Goal: Transaction & Acquisition: Purchase product/service

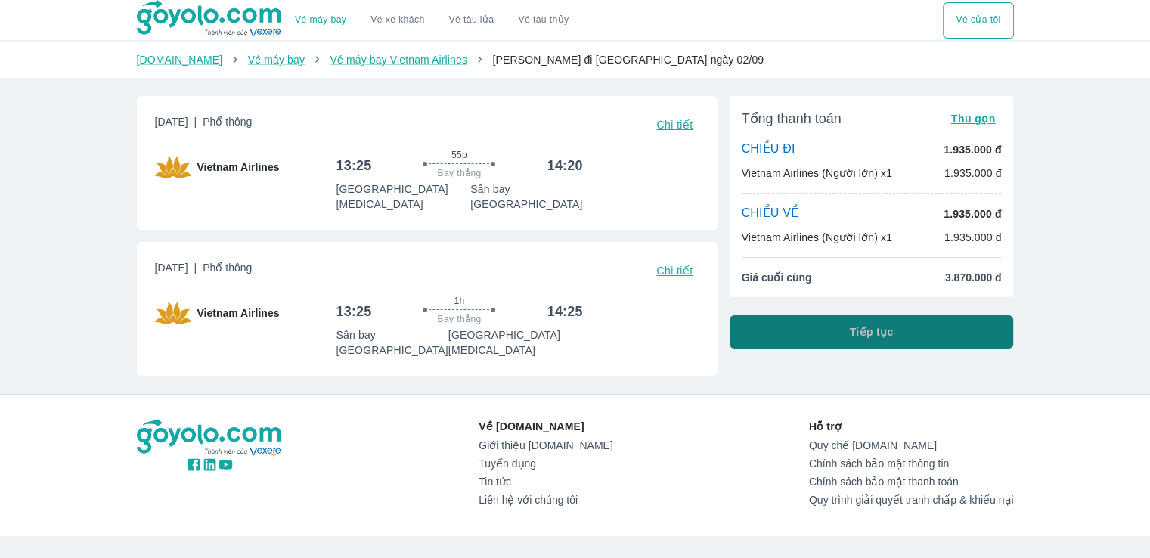
click at [961, 339] on button "Tiếp tục" at bounding box center [871, 331] width 284 height 33
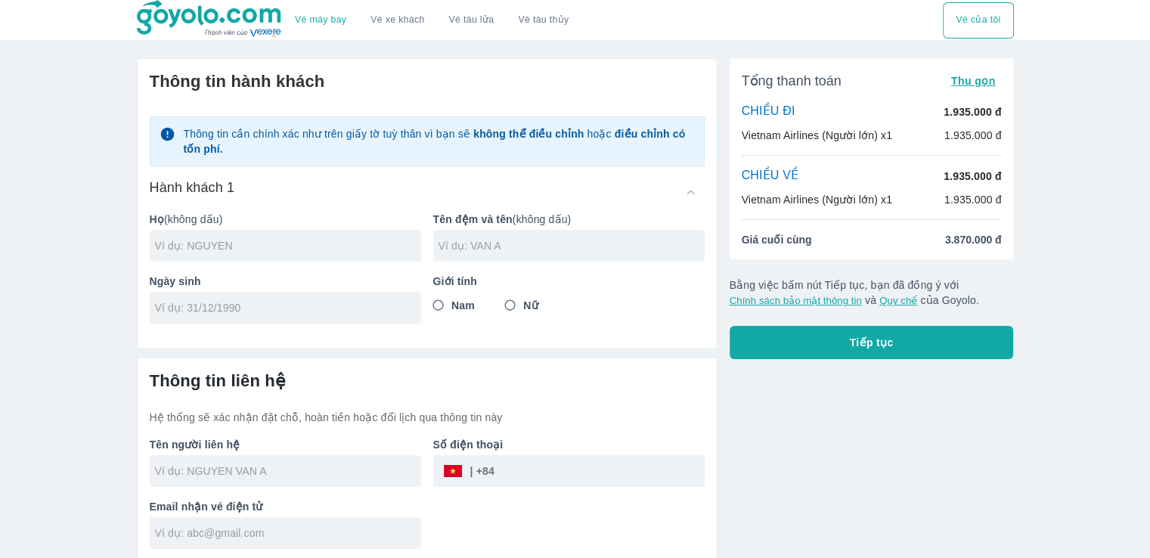
click at [472, 246] on input "text" at bounding box center [571, 245] width 266 height 15
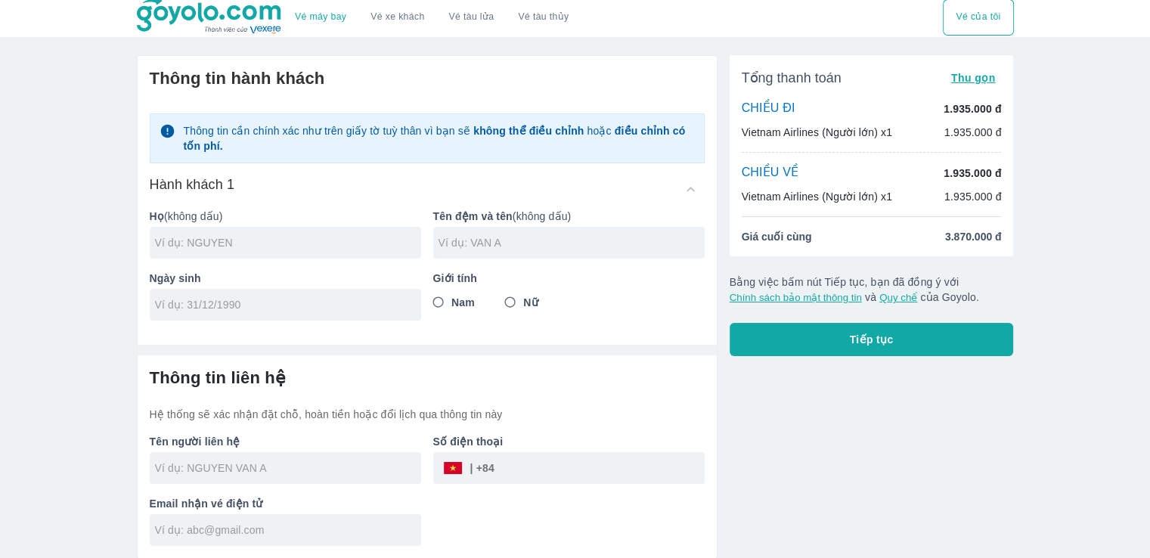
click at [305, 255] on div at bounding box center [285, 243] width 271 height 32
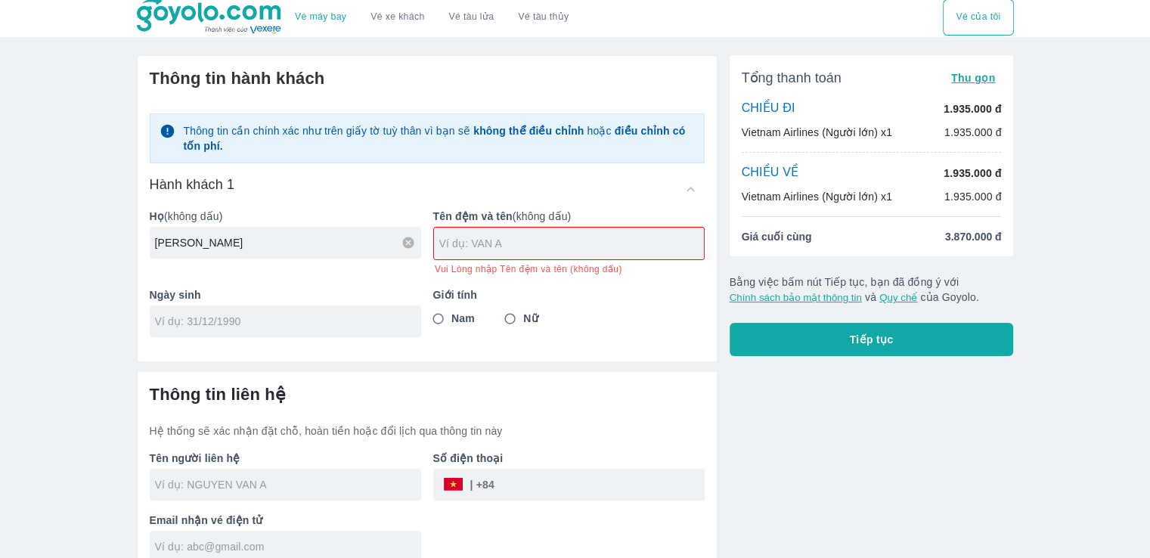
type input "[PERSON_NAME]"
type input "TU QUYNH"
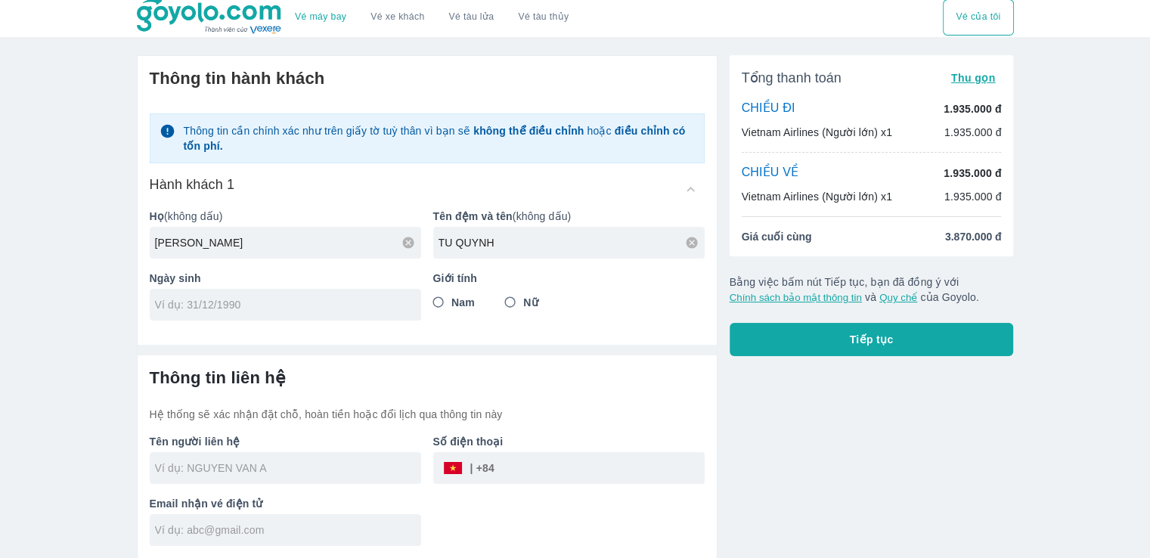
click at [507, 319] on div "Giới tính Nam Nữ" at bounding box center [562, 289] width 283 height 62
click at [502, 299] on input "Nữ" at bounding box center [510, 302] width 27 height 27
radio input "true"
click at [296, 297] on input "tel" at bounding box center [280, 304] width 251 height 15
type input "01/09/2000"
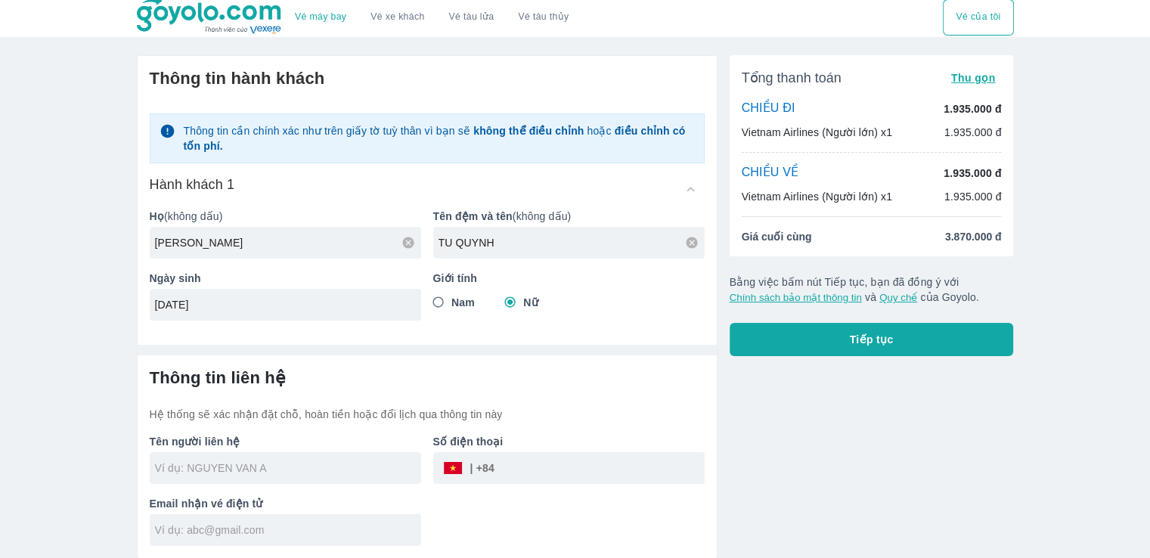
click at [438, 407] on p "Hệ thống sẽ xác nhận đặt chỗ, hoàn tiền hoặc đổi lịch qua thông tin này" at bounding box center [427, 414] width 555 height 15
type input "[PERSON_NAME]"
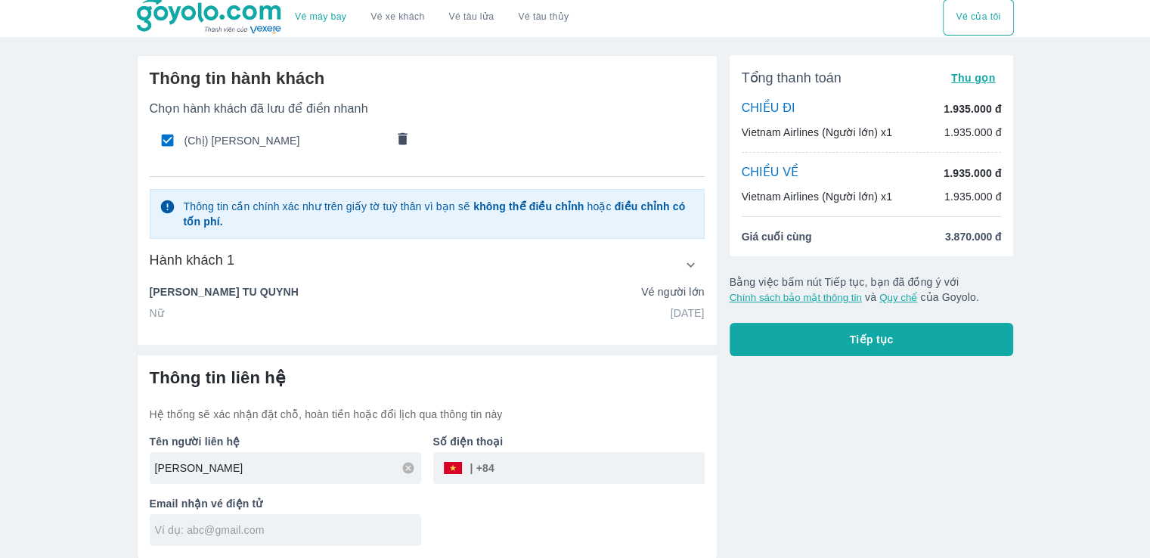
click at [602, 466] on input "tel" at bounding box center [599, 468] width 210 height 36
type input "886164944"
click at [312, 536] on input "text" at bounding box center [288, 529] width 266 height 15
type input "[EMAIL_ADDRESS][DOMAIN_NAME]"
type input "JENNIFER NGUYEN"
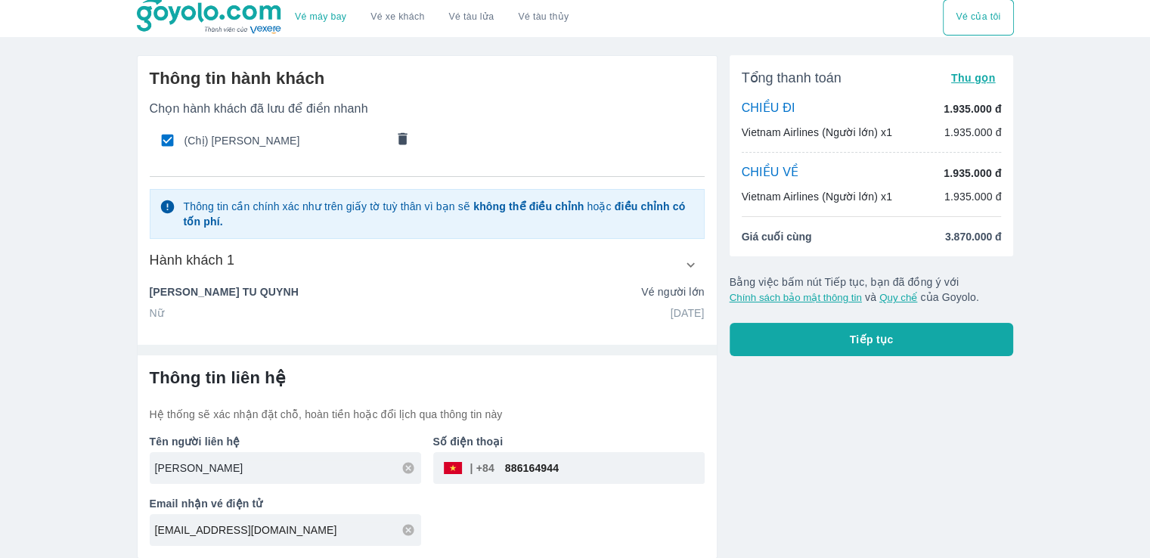
click at [330, 472] on input "JENNIFER NGUYEN" at bounding box center [288, 467] width 266 height 15
click at [408, 467] on icon at bounding box center [408, 468] width 14 height 14
type input "[PERSON_NAME]"
click at [676, 512] on div "Tên người liên hệ NGUYEN TU QUYNH Số điện thoại ​ 886164944 Email nhận vé điện …" at bounding box center [421, 484] width 567 height 124
click at [838, 504] on div "Tổng thanh toán Thu gọn CHIỀU ĐI 1.935.000 đ Vietnam Airlines (Người lớn) x1 1.…" at bounding box center [865, 300] width 296 height 515
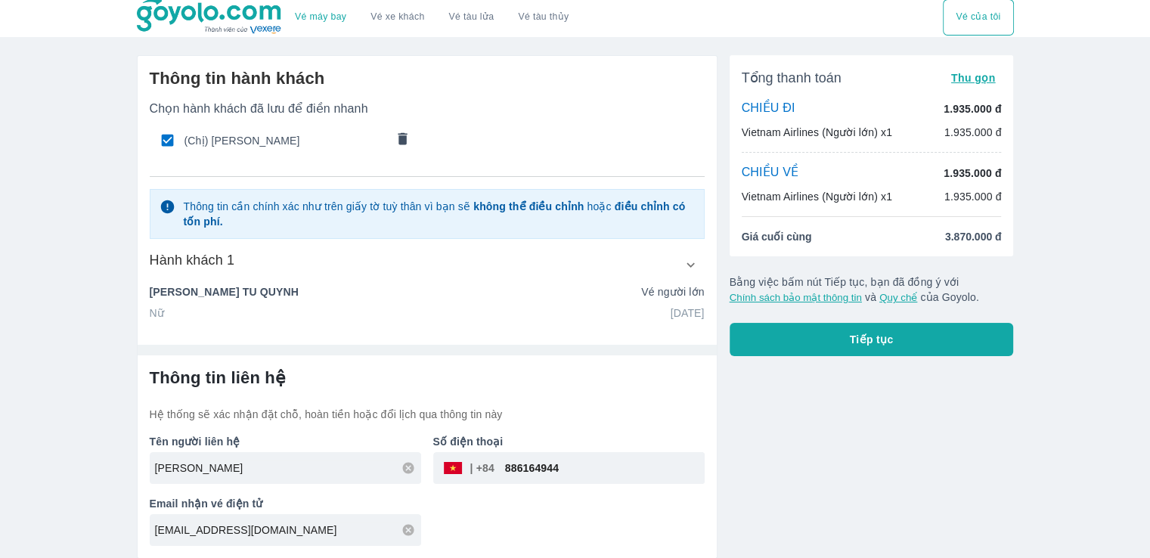
click at [755, 434] on div "Tổng thanh toán Thu gọn CHIỀU ĐI 1.935.000 đ Vietnam Airlines (Người lớn) x1 1.…" at bounding box center [865, 300] width 296 height 515
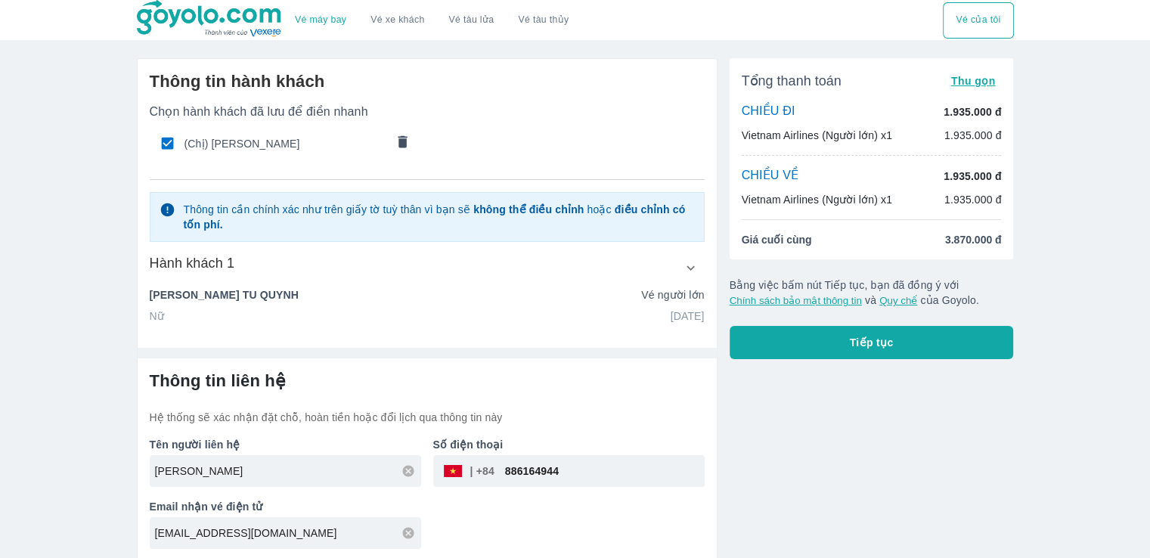
scroll to position [0, 0]
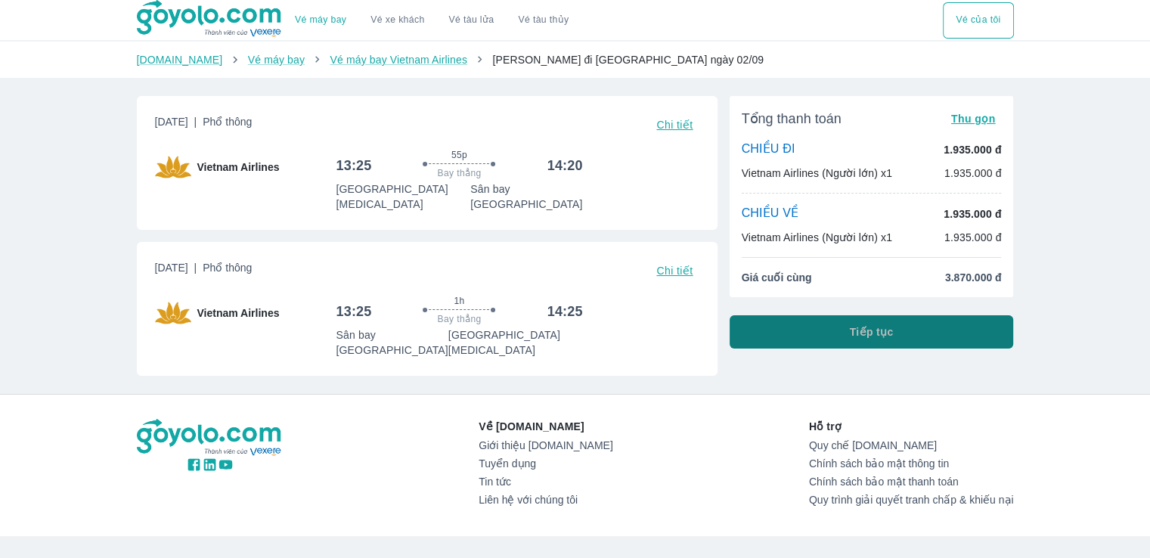
click at [927, 336] on button "Tiếp tục" at bounding box center [871, 331] width 284 height 33
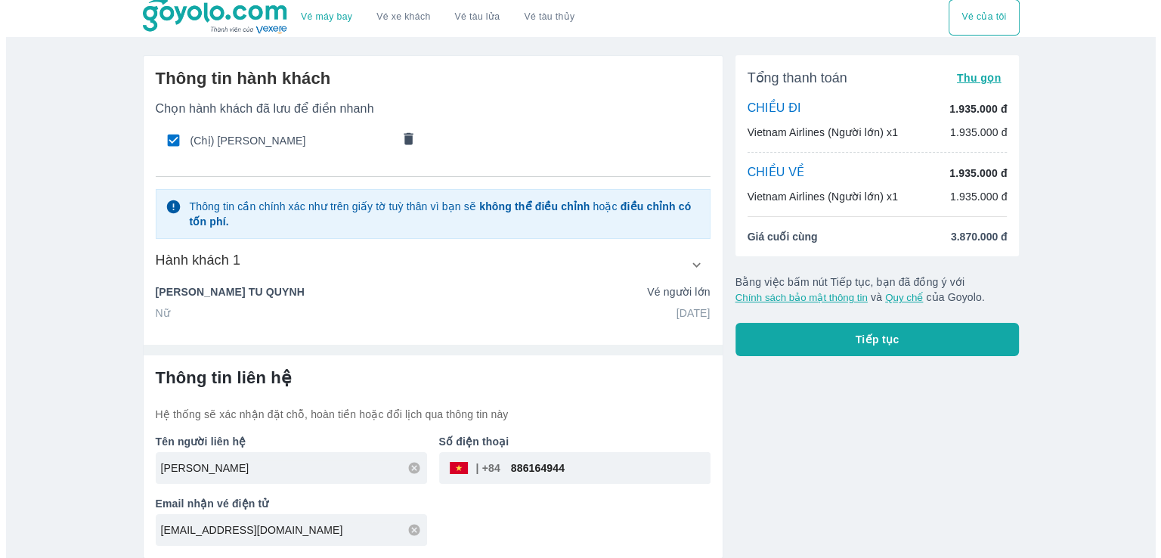
scroll to position [3, 0]
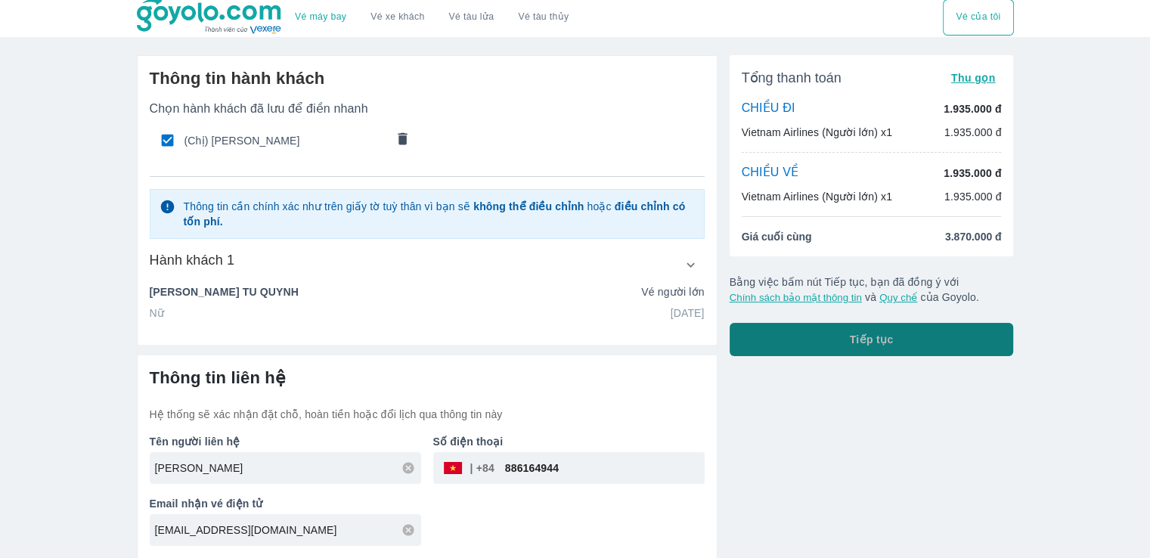
click at [953, 348] on button "Tiếp tục" at bounding box center [871, 339] width 284 height 33
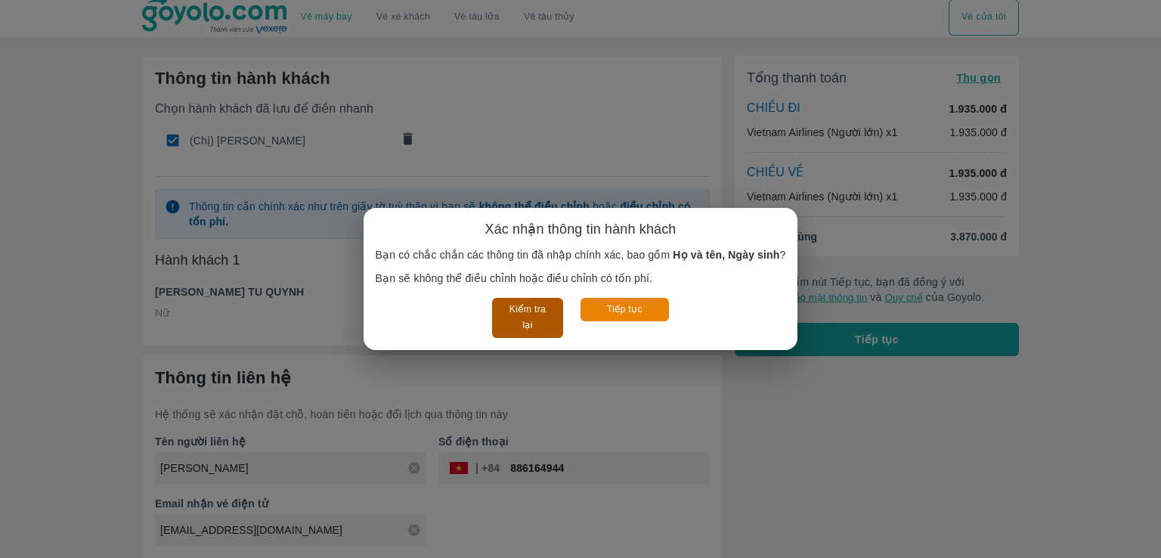
click at [521, 318] on button "Kiểm tra lại" at bounding box center [527, 318] width 70 height 40
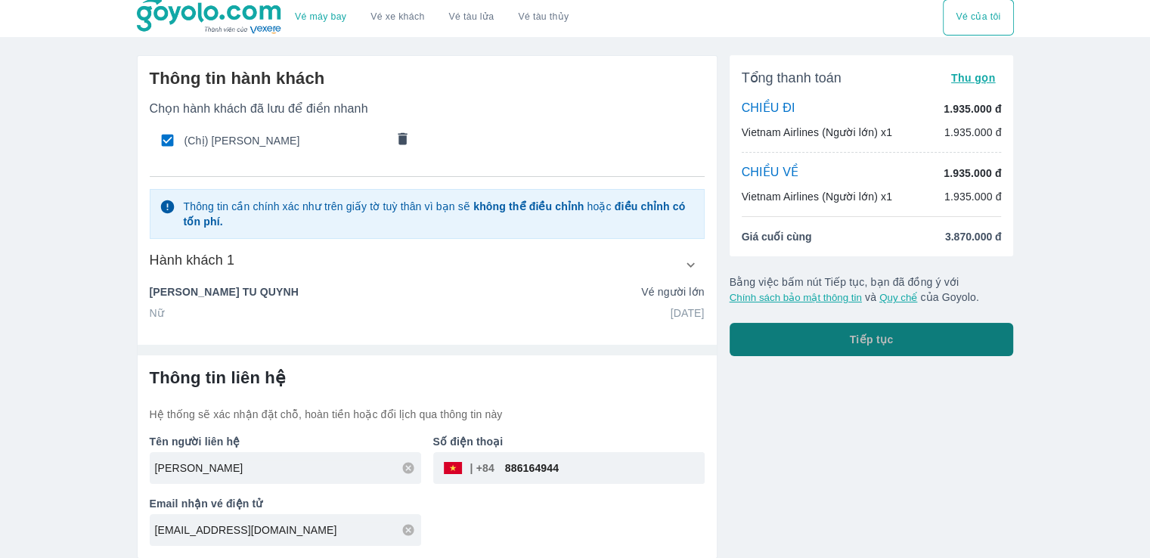
click at [816, 346] on button "Tiếp tục" at bounding box center [871, 339] width 284 height 33
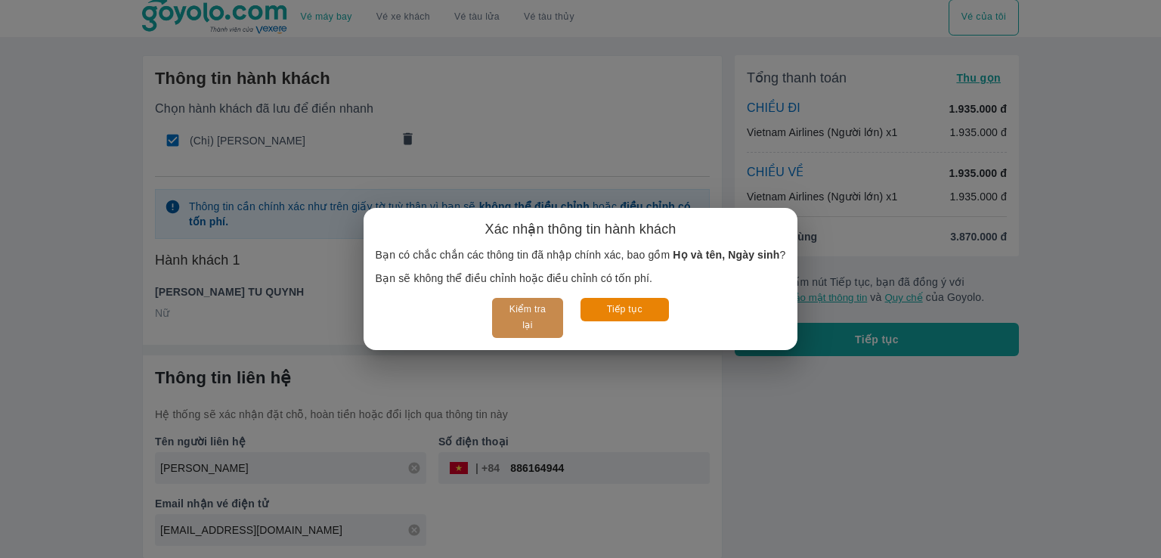
click at [513, 325] on button "Kiểm tra lại" at bounding box center [527, 318] width 70 height 40
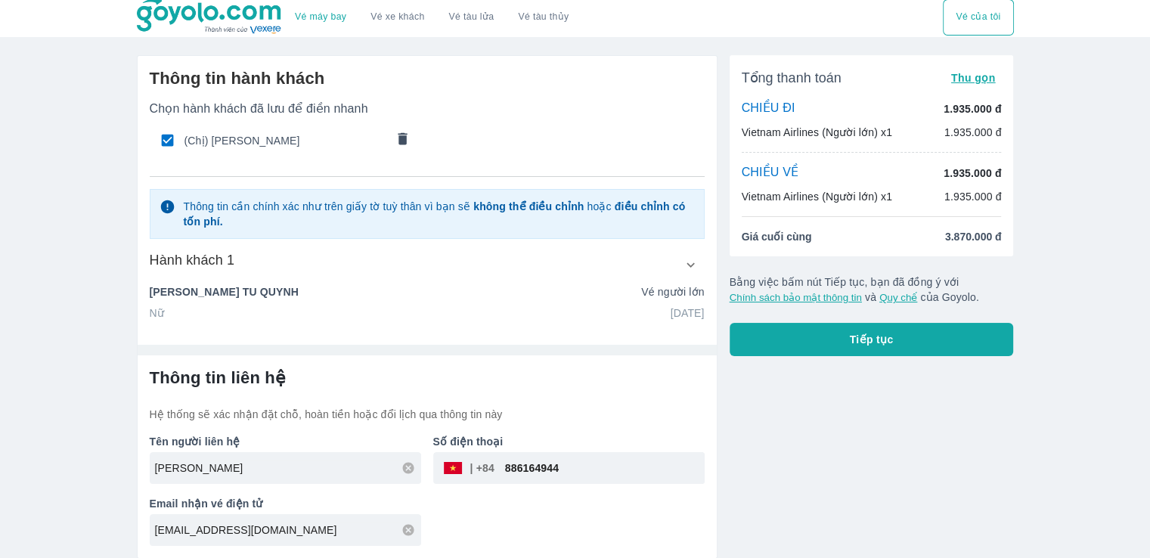
click at [682, 264] on icon "button" at bounding box center [690, 265] width 16 height 16
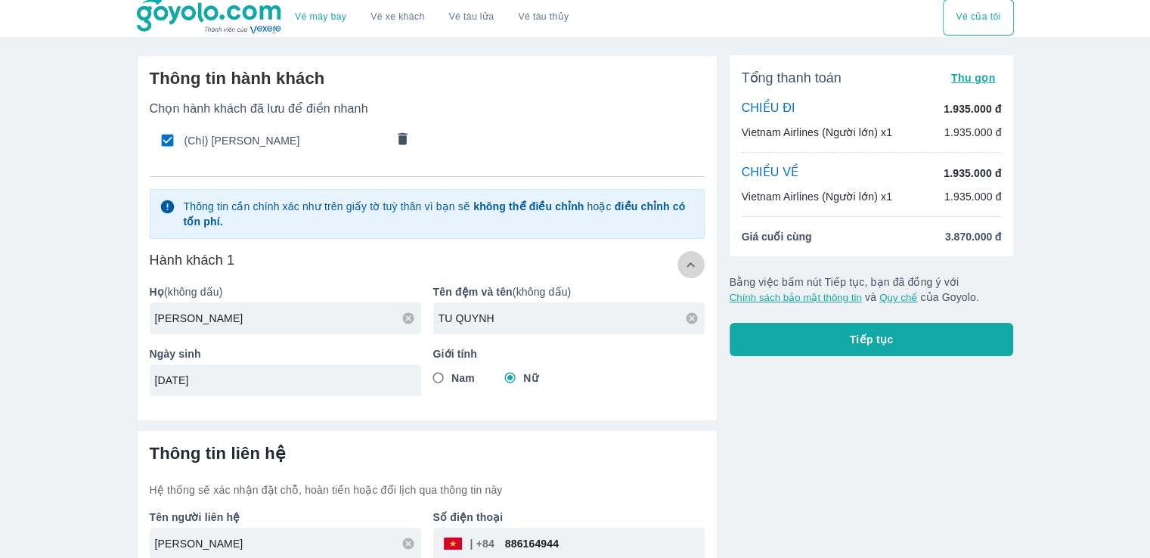
click at [682, 264] on icon "button" at bounding box center [690, 265] width 16 height 16
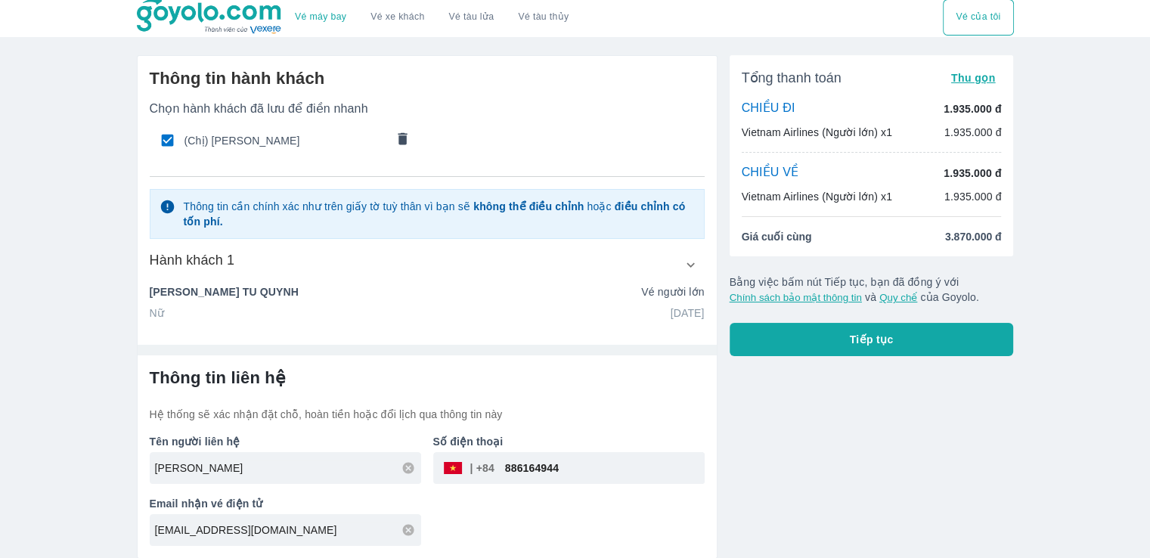
click at [946, 343] on button "Tiếp tục" at bounding box center [871, 339] width 284 height 33
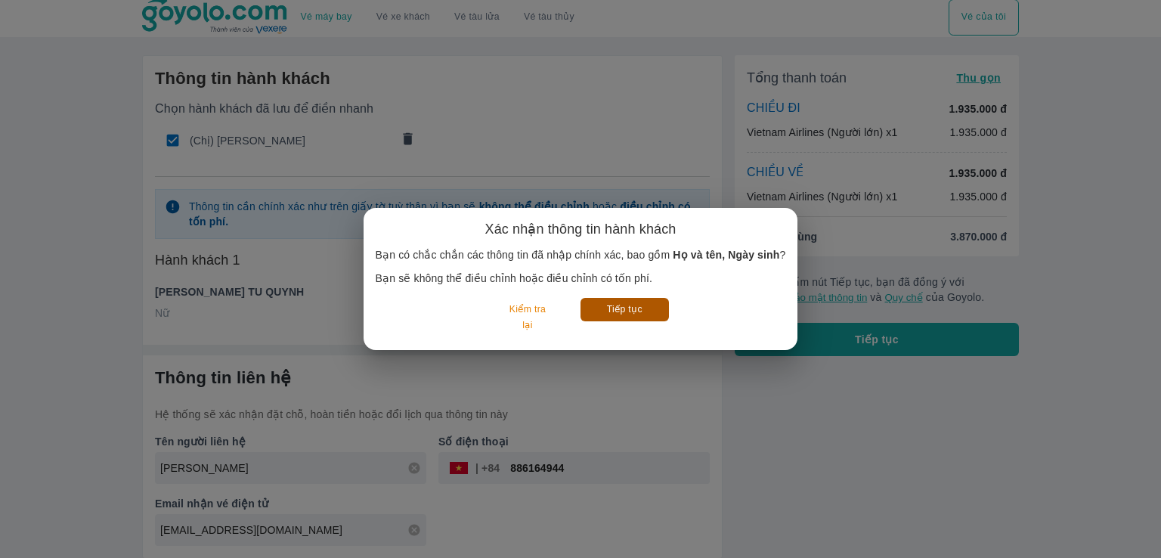
click at [622, 300] on button "Tiếp tục" at bounding box center [624, 309] width 88 height 23
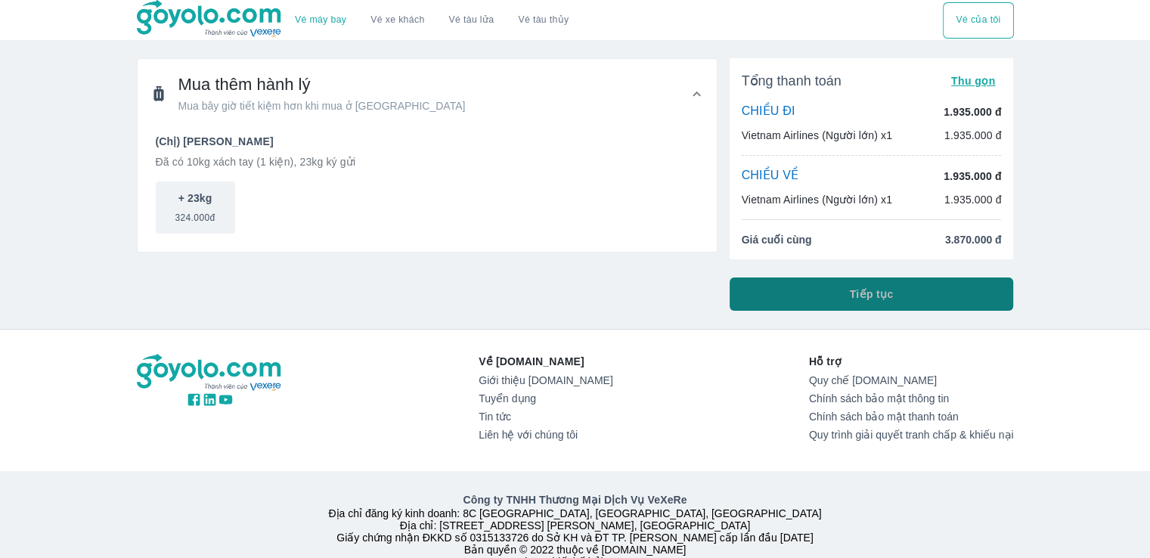
click at [868, 287] on span "Tiếp tục" at bounding box center [872, 293] width 44 height 15
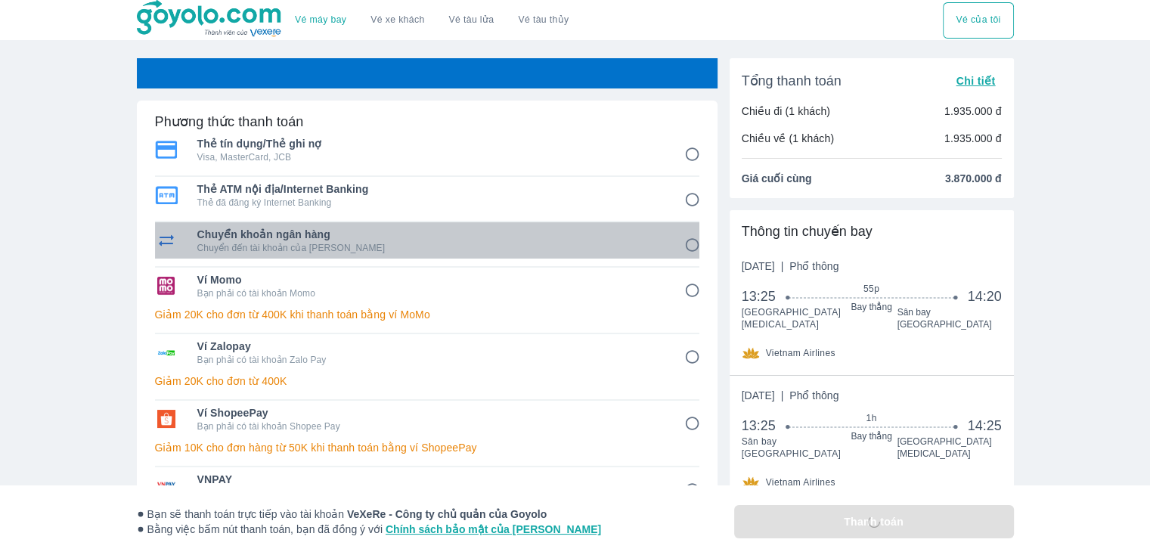
click at [489, 244] on p "Chuyển đến tài khoản của Goyolo" at bounding box center [430, 248] width 466 height 12
radio input "true"
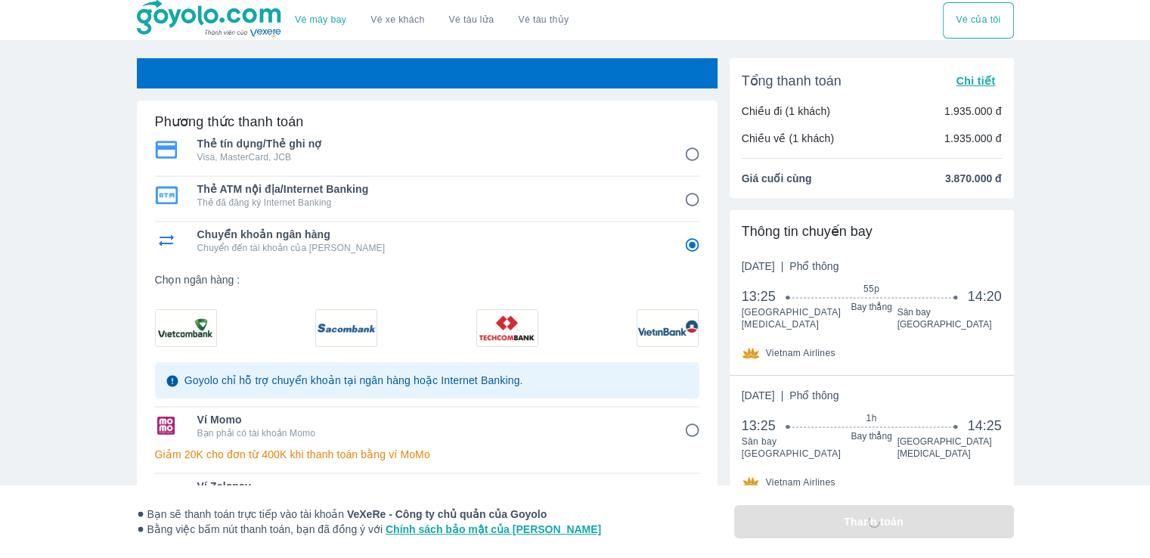
click at [517, 330] on img at bounding box center [507, 328] width 60 height 36
radio input "false"
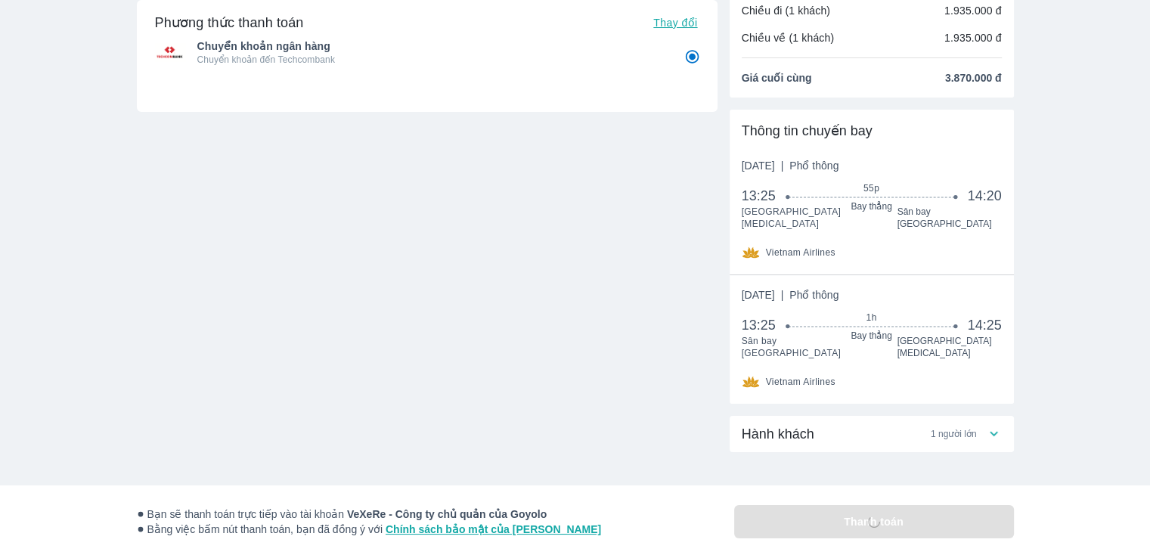
scroll to position [104, 0]
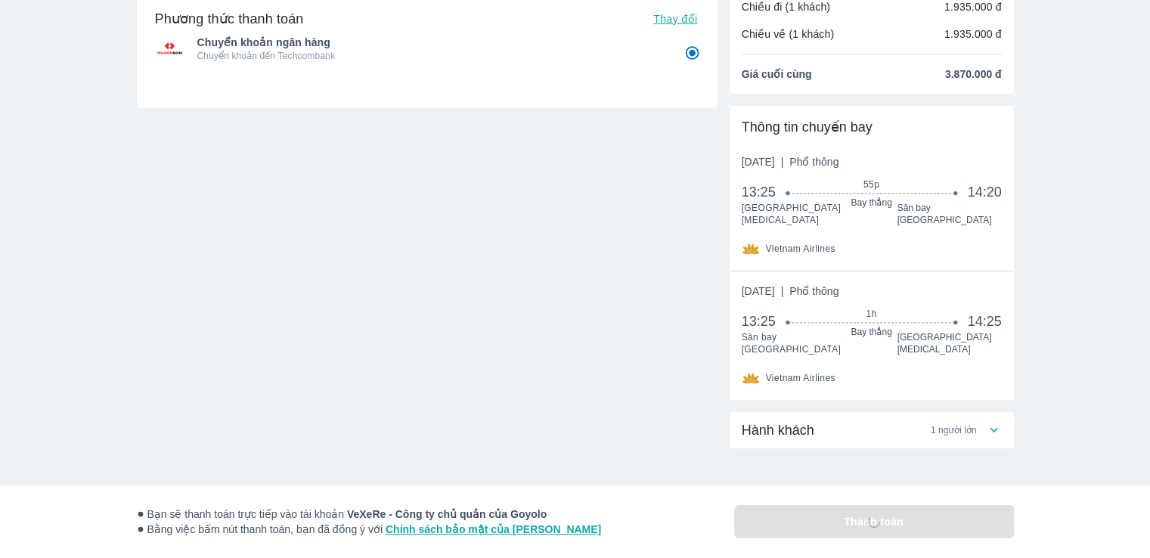
click at [968, 424] on span "1 người lớn" at bounding box center [953, 430] width 46 height 12
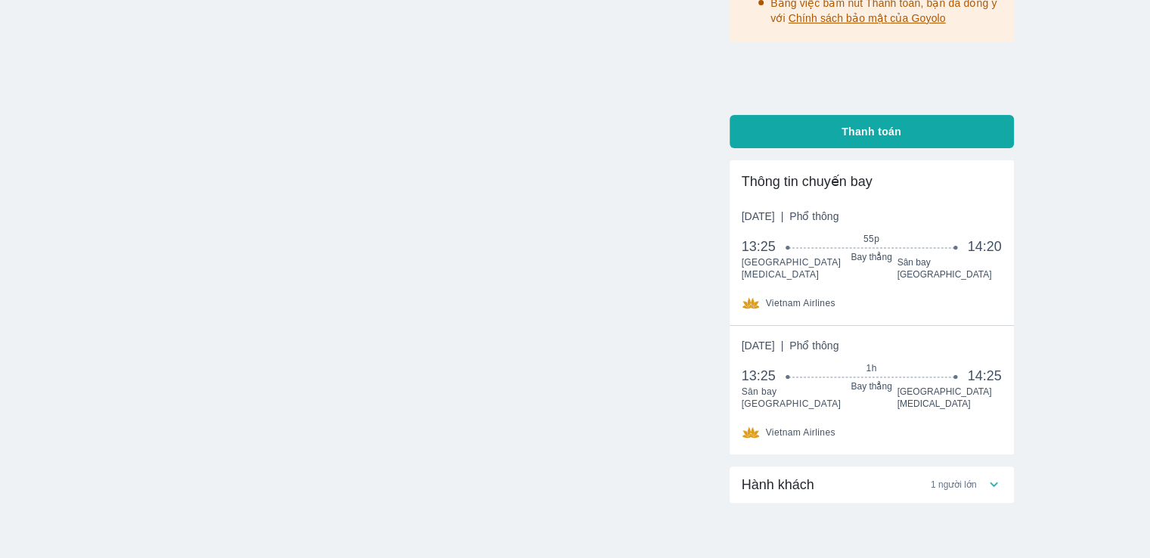
scroll to position [333, 0]
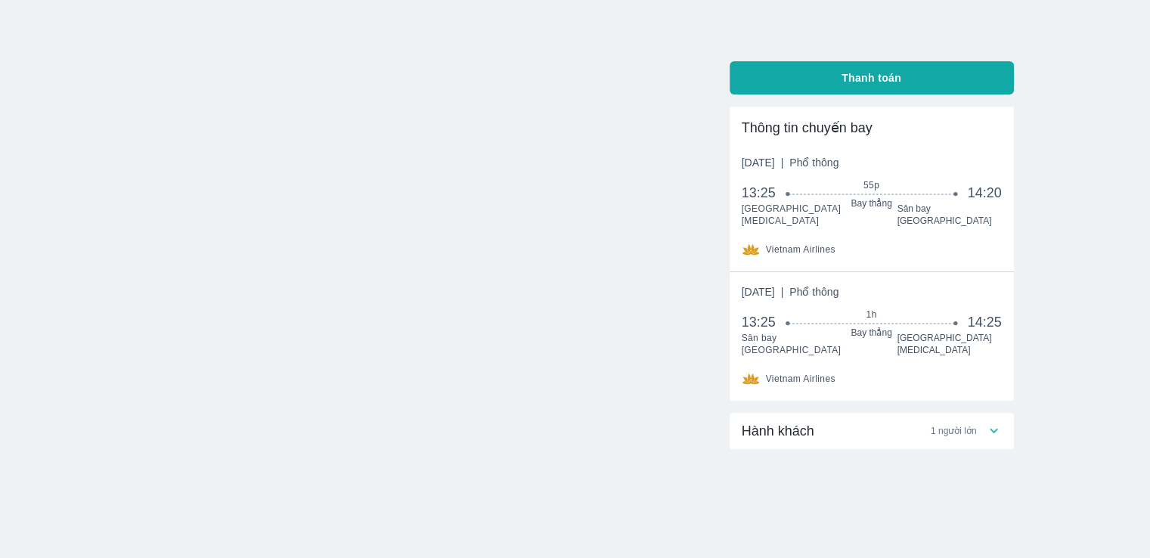
click at [967, 425] on span "1 người lớn" at bounding box center [953, 431] width 46 height 12
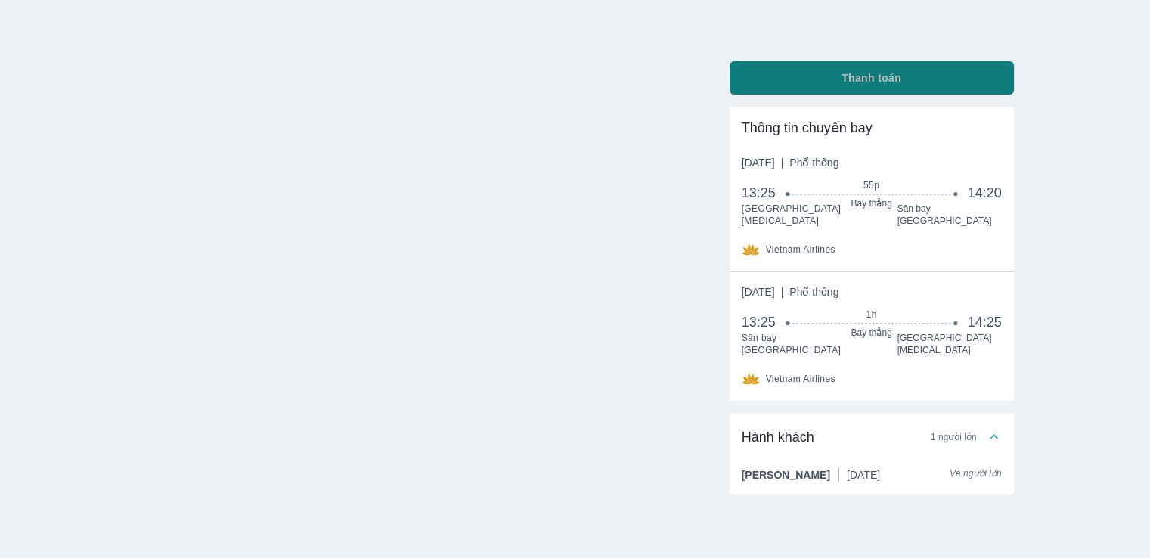
click at [904, 73] on button "Thanh toán" at bounding box center [871, 77] width 284 height 33
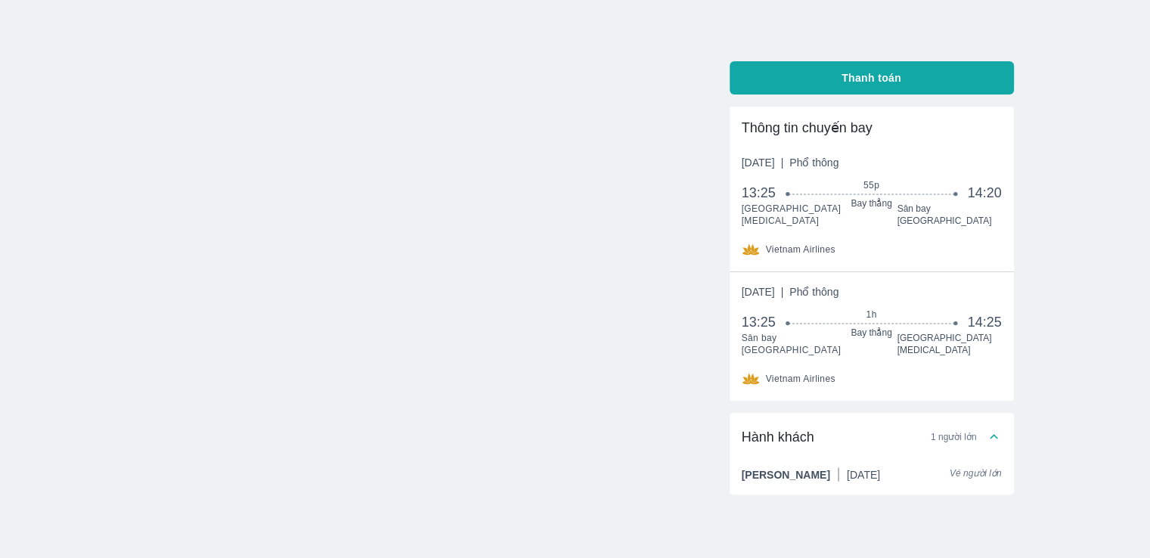
radio input "false"
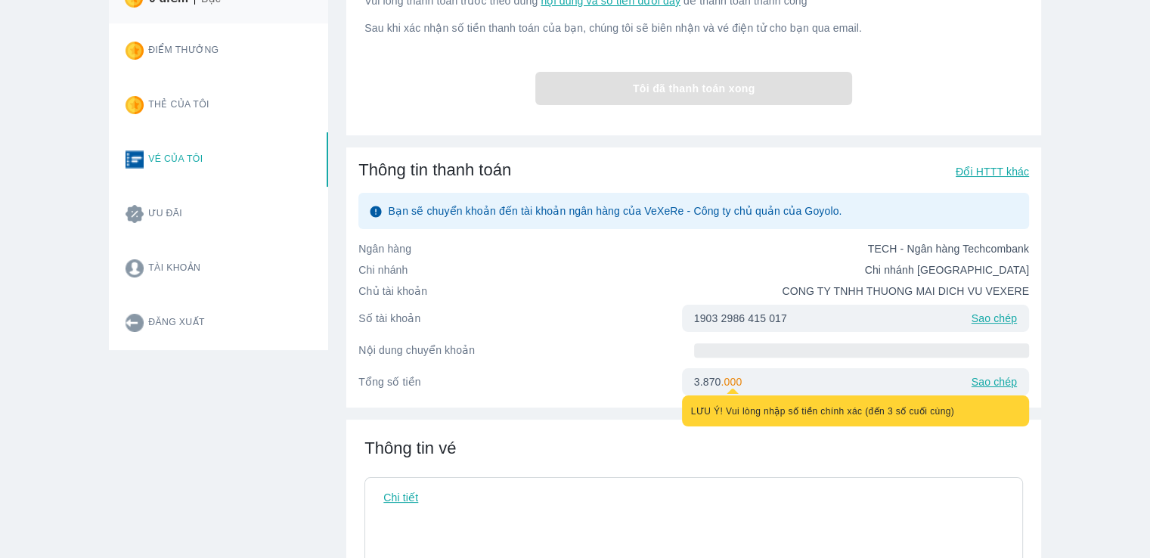
scroll to position [227, 0]
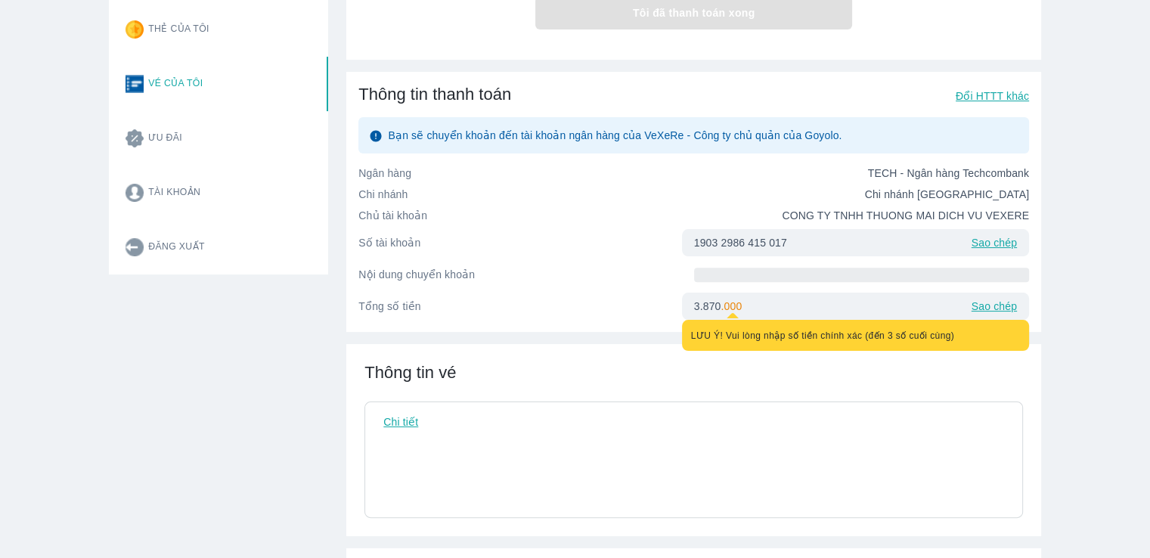
click at [1048, 405] on div "Vé máy bay Vé xe khách Vé tàu lửa Vé tàu thủy Vé của tôi Đăng nhập Chỉnh sửa th…" at bounding box center [575, 382] width 1150 height 1219
click at [1003, 373] on div "Thông tin vé Chi tiết" at bounding box center [693, 440] width 695 height 192
click at [907, 341] on span "LƯU Ý! Vui lòng nhập số tiền chính xác (đến 3 số cuối cùng)" at bounding box center [823, 335] width 264 height 11
click at [967, 320] on div "3.870 . 000 LƯU Ý! Vui lòng nhập số tiền chính xác (đến 3 số cuối cùng) Sao chép" at bounding box center [855, 305] width 347 height 27
click at [889, 306] on div "3.870 . 000 LƯU Ý! Vui lòng nhập số tiền chính xác (đến 3 số cuối cùng) Sao chép" at bounding box center [855, 305] width 347 height 27
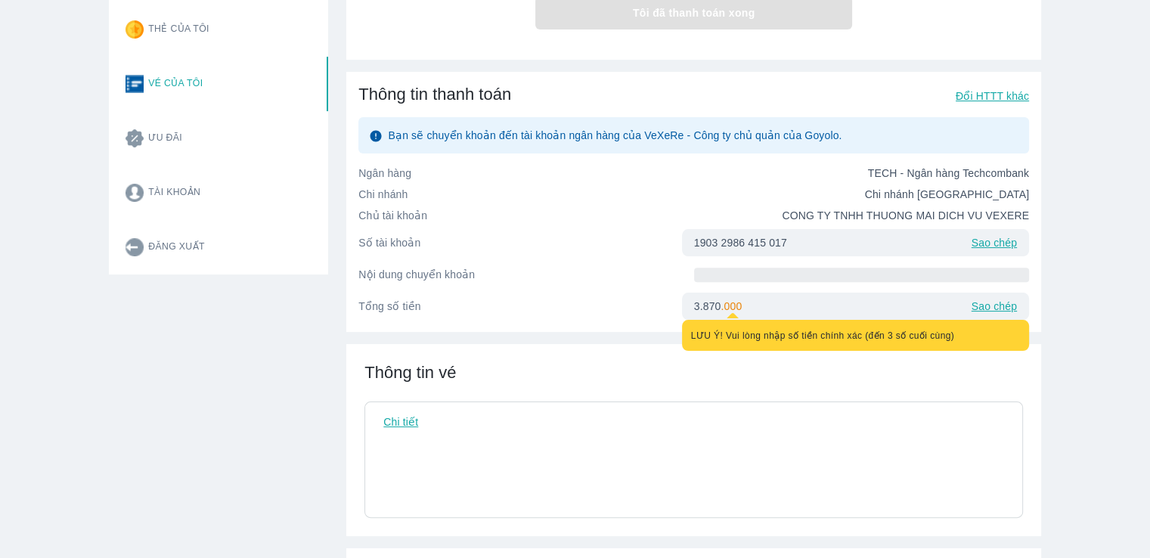
click at [824, 315] on div "3.870 . 000 LƯU Ý! Vui lòng nhập số tiền chính xác (đến 3 số cuối cùng) Sao chép" at bounding box center [855, 305] width 347 height 27
click at [818, 333] on div "LƯU Ý! Vui lòng nhập số tiền chính xác (đến 3 số cuối cùng)" at bounding box center [855, 335] width 347 height 31
click at [817, 348] on div "LƯU Ý! Vui lòng nhập số tiền chính xác (đến 3 số cuối cùng)" at bounding box center [855, 335] width 347 height 31
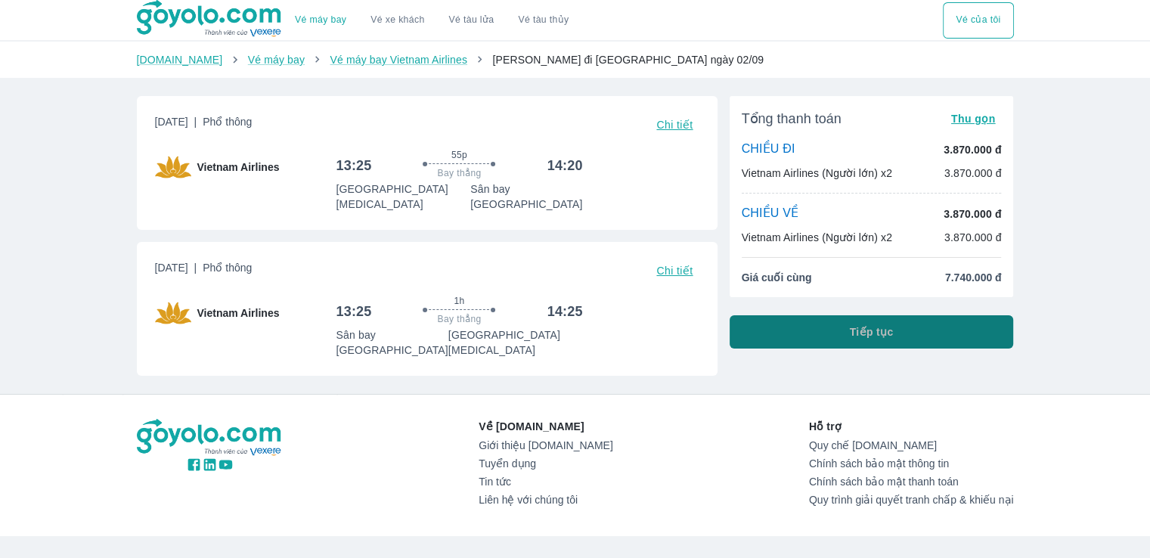
click at [890, 339] on span "Tiếp tục" at bounding box center [872, 331] width 44 height 15
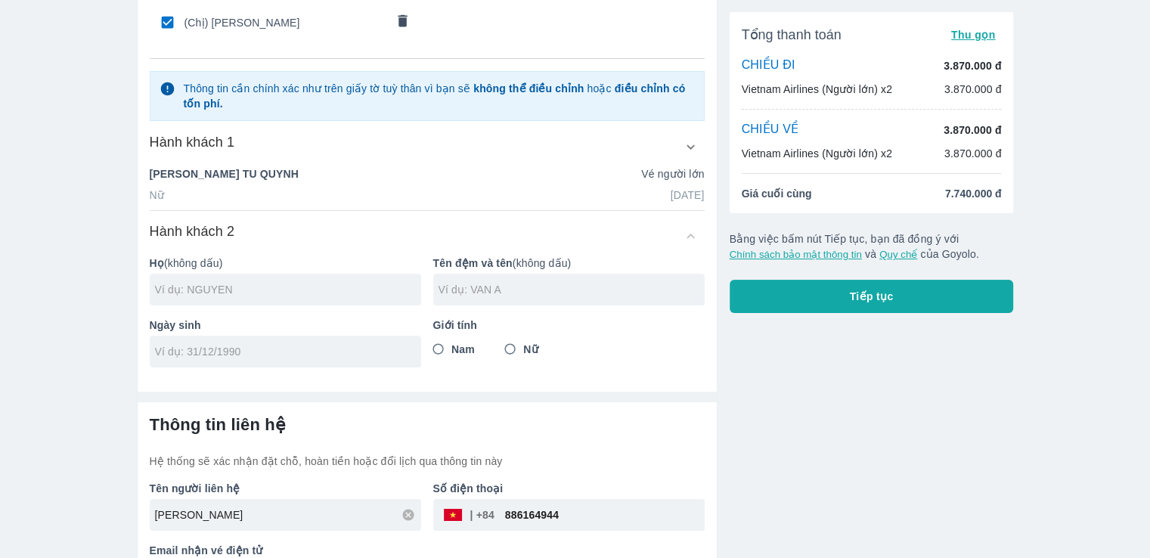
scroll to position [168, 0]
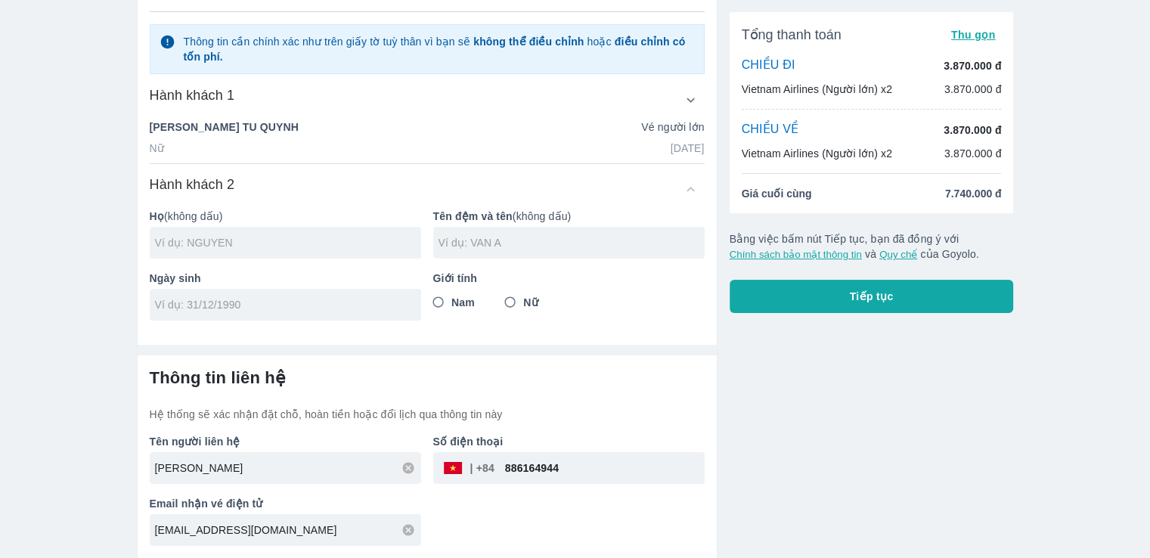
click at [295, 240] on input "text" at bounding box center [288, 242] width 266 height 15
type input "PHAN"
type input "QUOC HUNG"
click at [323, 305] on input "tel" at bounding box center [280, 304] width 251 height 15
type input "02/02/2004"
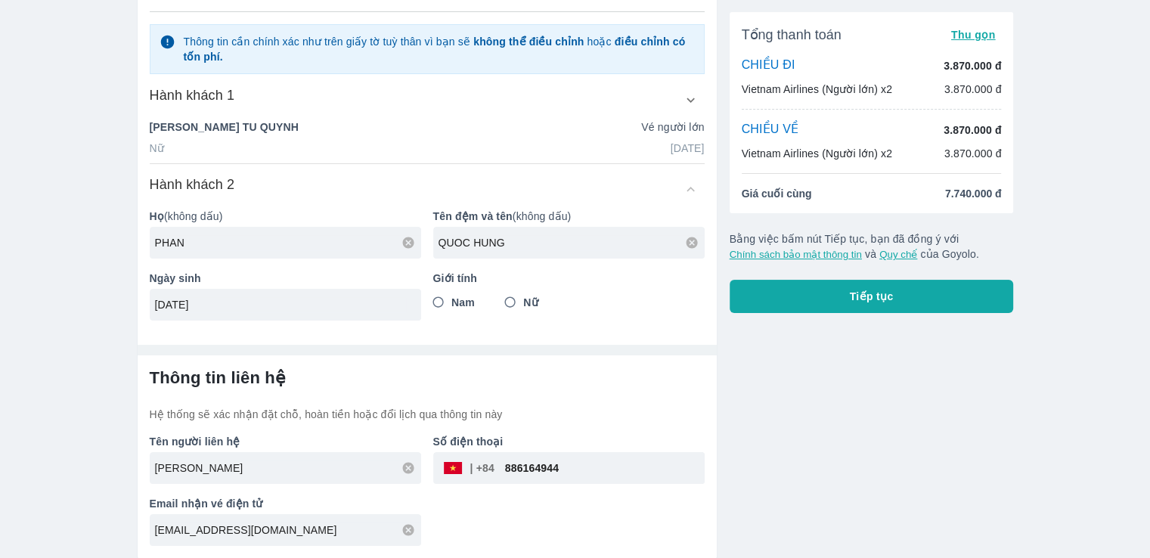
click at [456, 299] on span "Nam" at bounding box center [462, 302] width 23 height 15
click at [452, 299] on input "Nam" at bounding box center [438, 302] width 27 height 27
radio input "true"
click at [614, 373] on h6 "Thông tin liên hệ" at bounding box center [427, 377] width 555 height 21
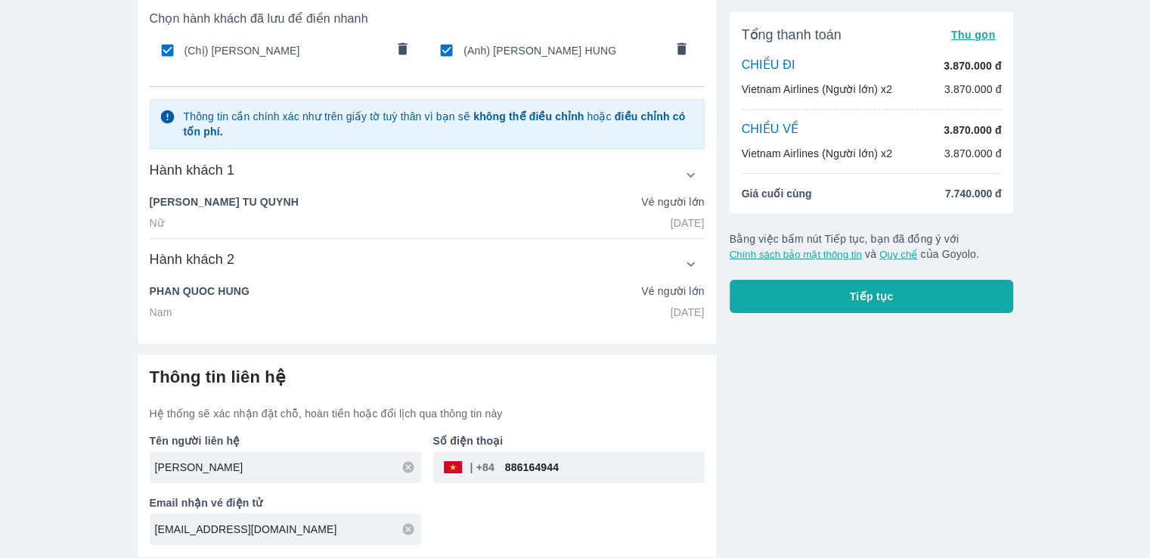
scroll to position [92, 0]
click at [695, 255] on button "button" at bounding box center [690, 264] width 27 height 27
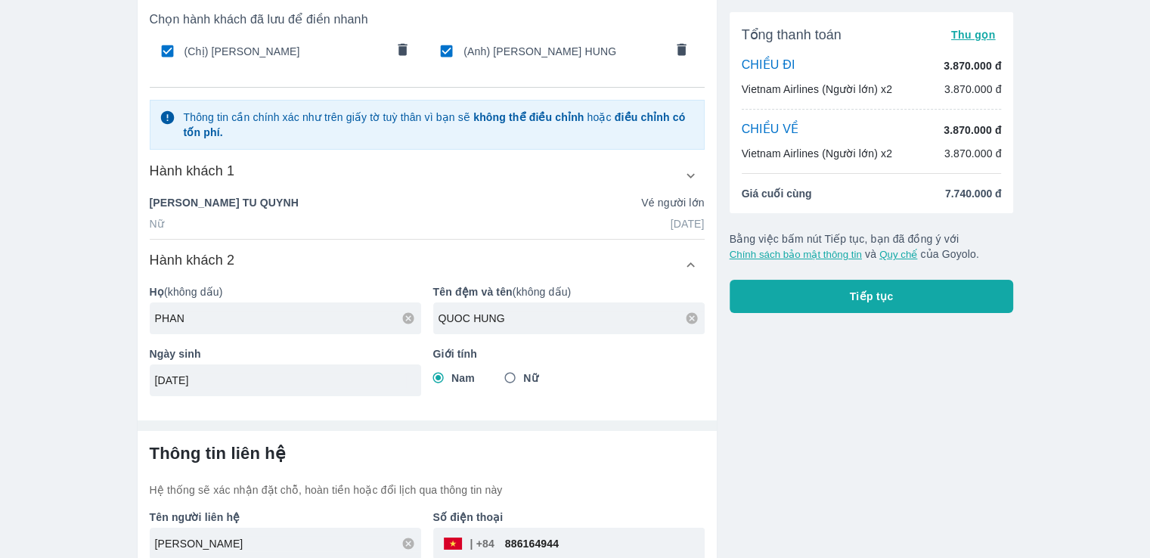
click at [692, 316] on icon at bounding box center [692, 318] width 14 height 14
type input "QUOC HUNG"
click at [688, 171] on icon "button" at bounding box center [690, 176] width 16 height 16
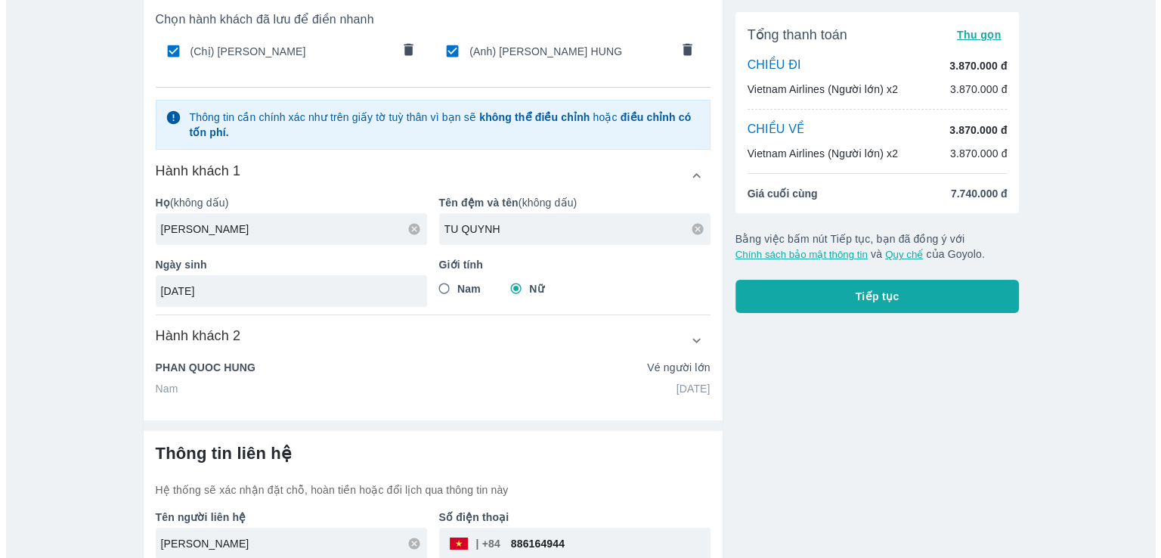
scroll to position [168, 0]
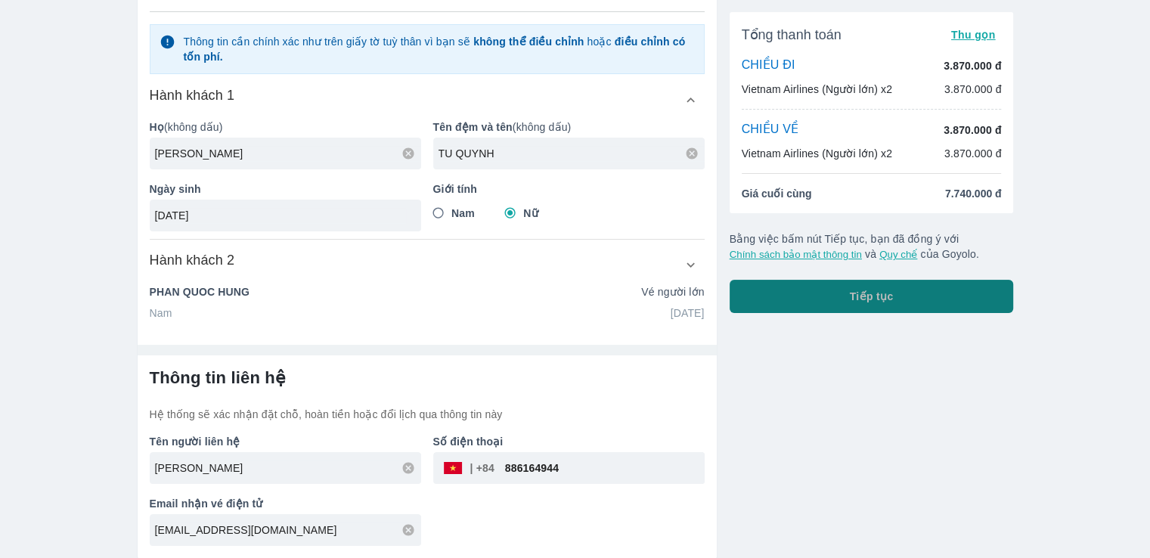
click at [943, 303] on button "Tiếp tục" at bounding box center [871, 296] width 284 height 33
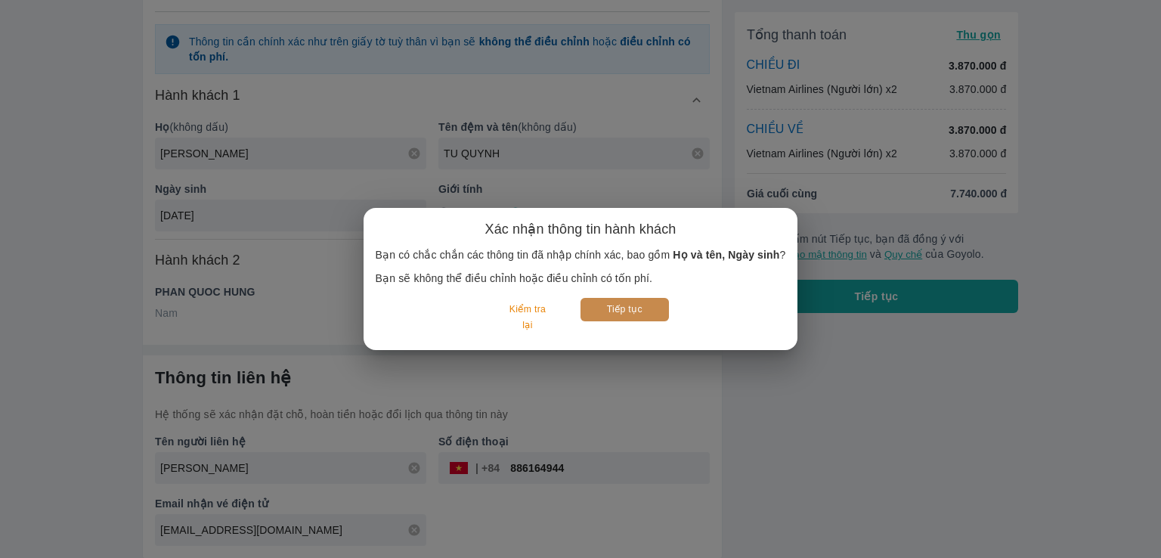
click at [629, 315] on button "Tiếp tục" at bounding box center [624, 309] width 88 height 23
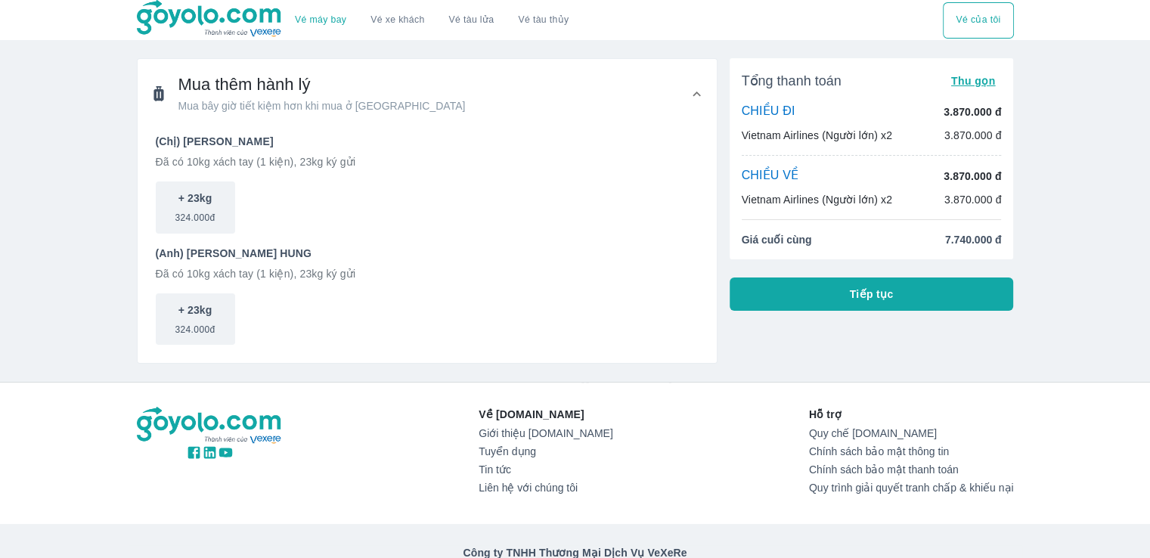
click at [850, 305] on button "Tiếp tục" at bounding box center [871, 293] width 284 height 33
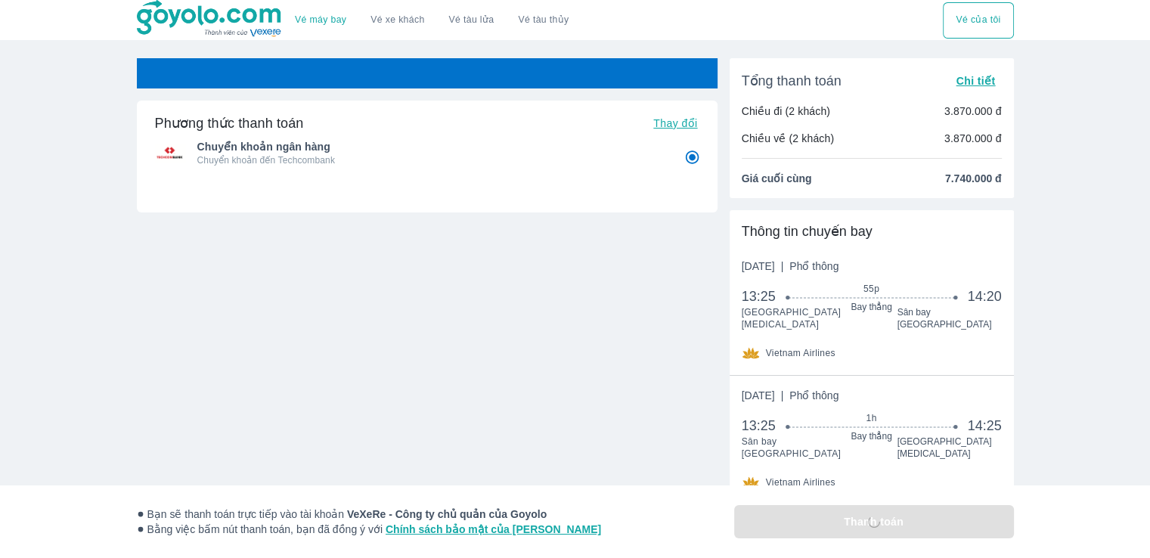
radio input "false"
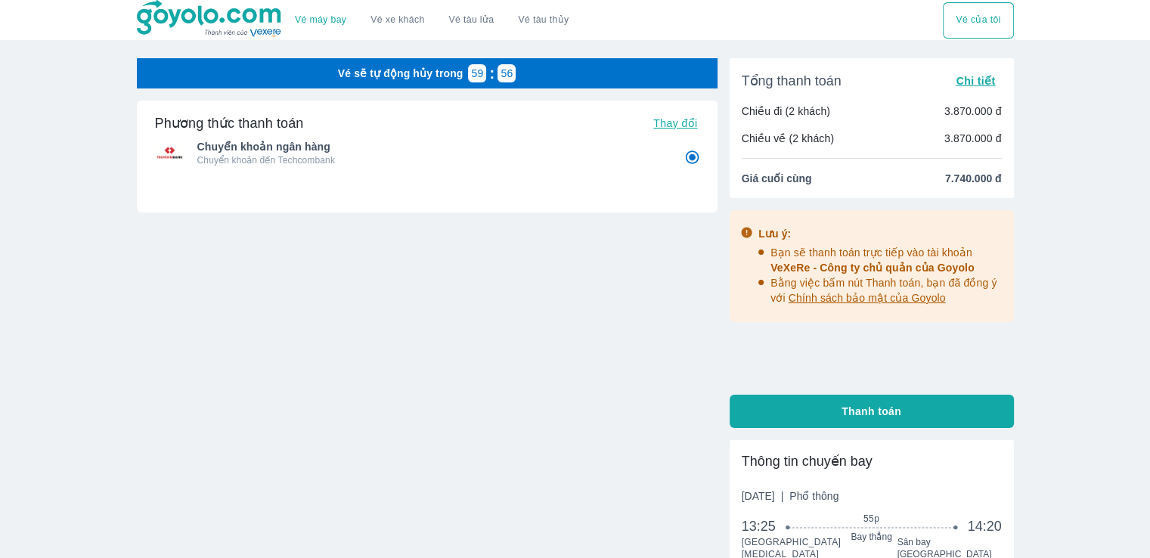
click at [921, 417] on button "Thanh toán" at bounding box center [871, 411] width 284 height 33
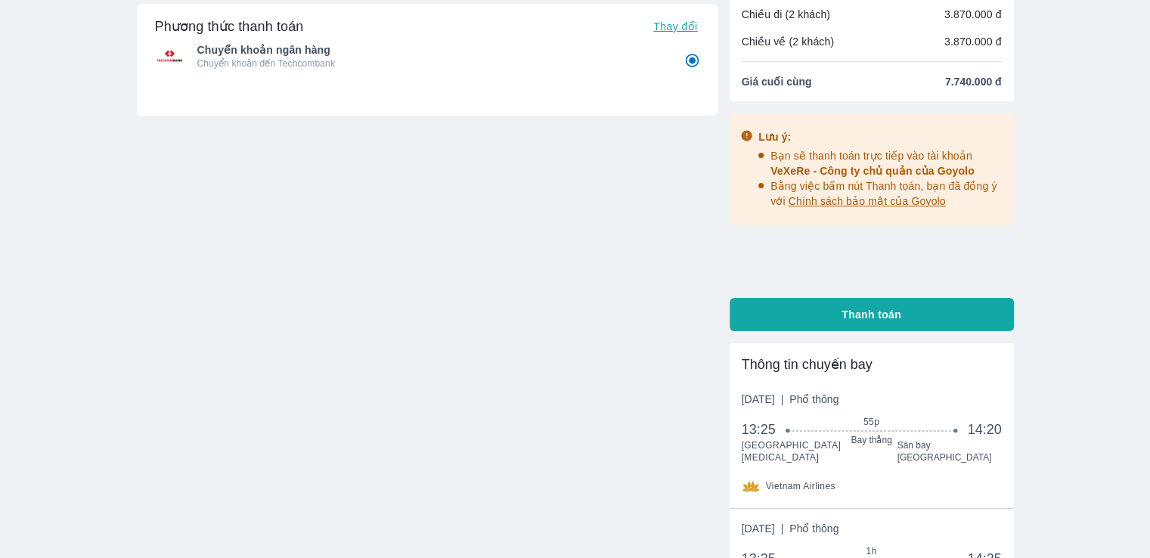
scroll to position [333, 0]
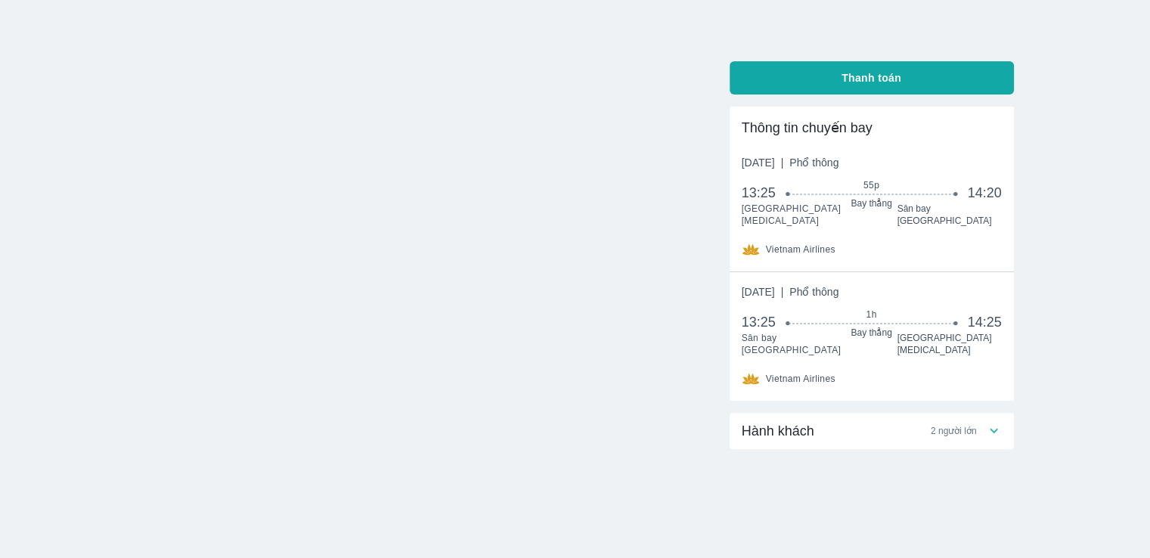
radio input "false"
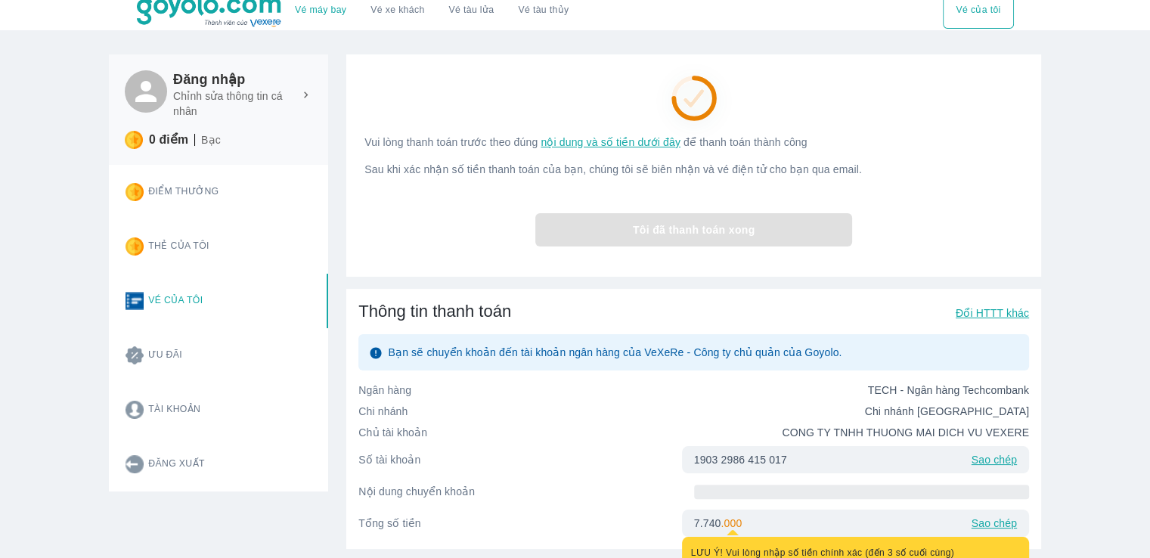
scroll to position [227, 0]
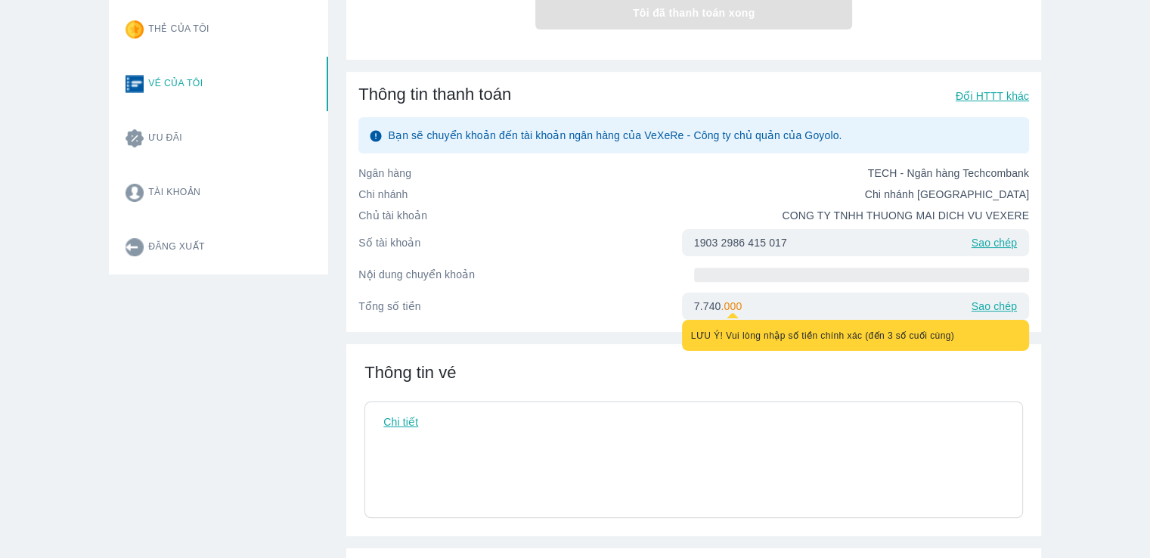
click at [793, 265] on div "Nội dung chuyển khoản" at bounding box center [693, 274] width 670 height 24
click at [792, 280] on span at bounding box center [861, 275] width 335 height 14
click at [822, 361] on div "Thông tin vé Chi tiết" at bounding box center [693, 440] width 695 height 192
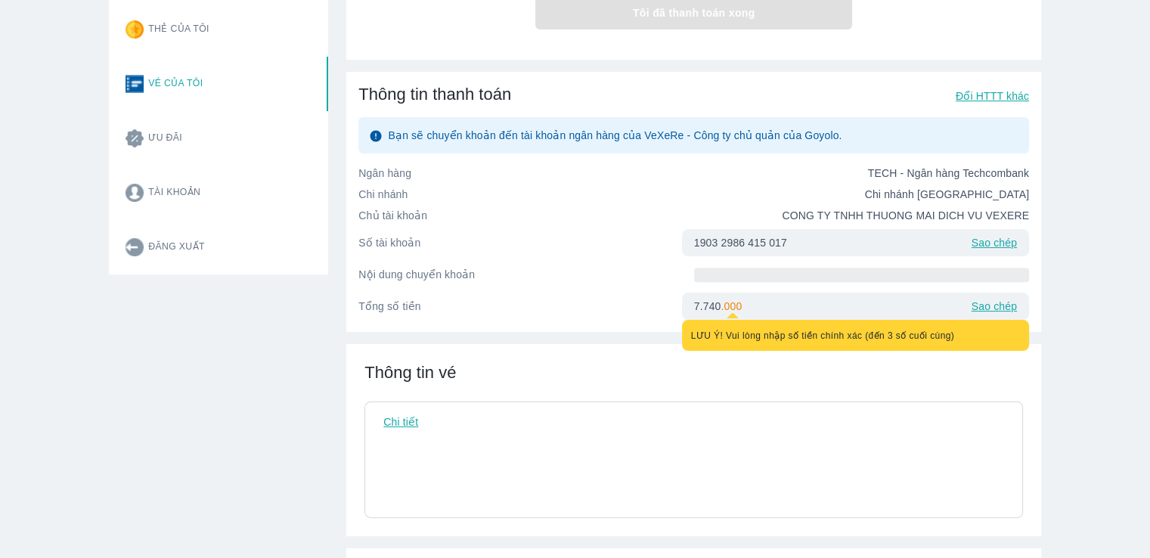
click at [826, 341] on span "LƯU Ý! Vui lòng nhập số tiền chính xác (đến 3 số cuối cùng)" at bounding box center [823, 335] width 264 height 11
click at [926, 243] on div "1903 2986 415 017 Sao chép" at bounding box center [855, 242] width 347 height 27
click at [836, 286] on div "Nội dung chuyển khoản" at bounding box center [693, 274] width 670 height 24
click at [798, 273] on span at bounding box center [861, 275] width 335 height 14
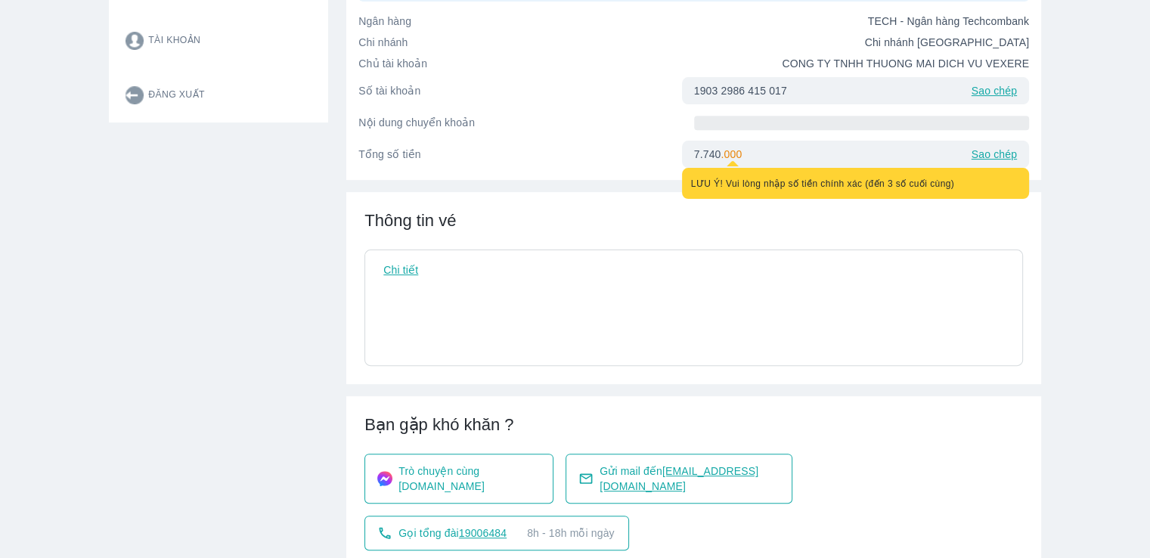
scroll to position [378, 0]
click at [405, 275] on p "Chi tiết" at bounding box center [400, 270] width 35 height 15
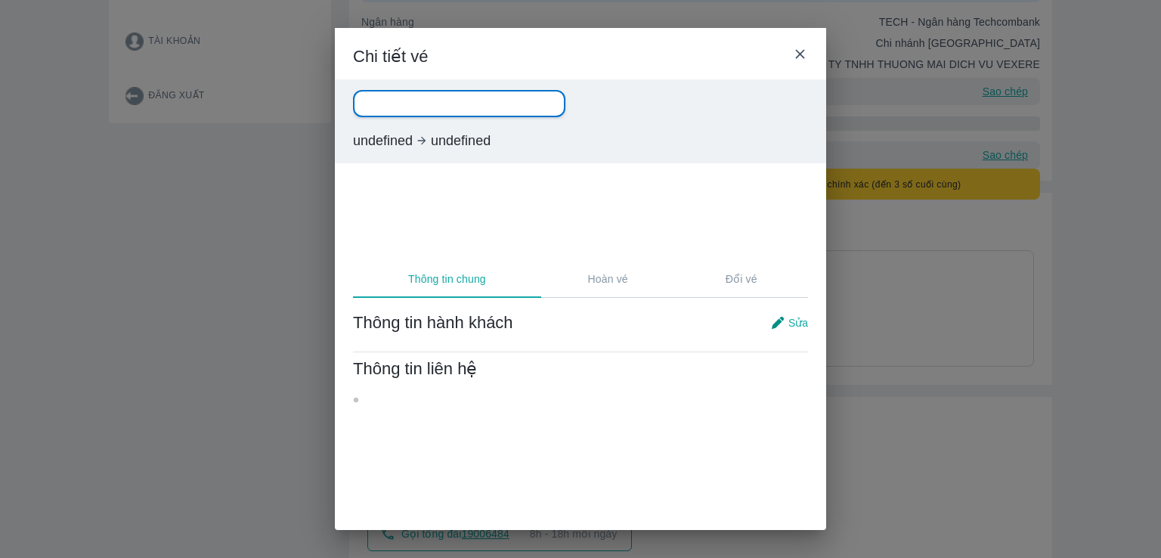
click at [804, 57] on icon at bounding box center [800, 54] width 16 height 16
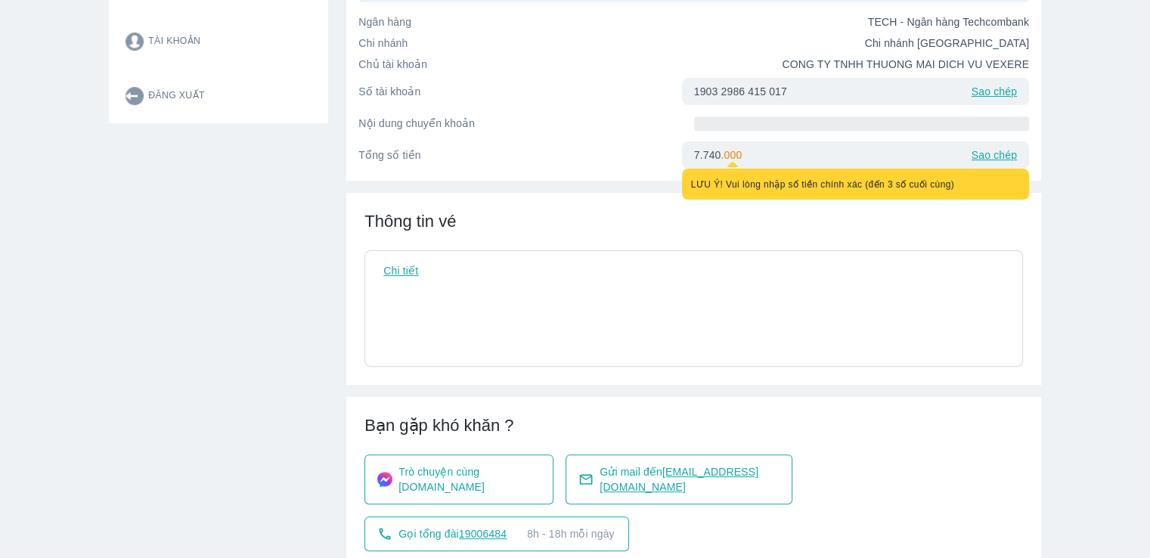
drag, startPoint x: 949, startPoint y: 110, endPoint x: 942, endPoint y: 116, distance: 9.1
click at [943, 113] on div "Ngân hàng TECH - Ngân hàng Techcombank Chi nhánh Chi nhánh Phú Mỹ Hưng - Hồ Chí…" at bounding box center [693, 91] width 670 height 154
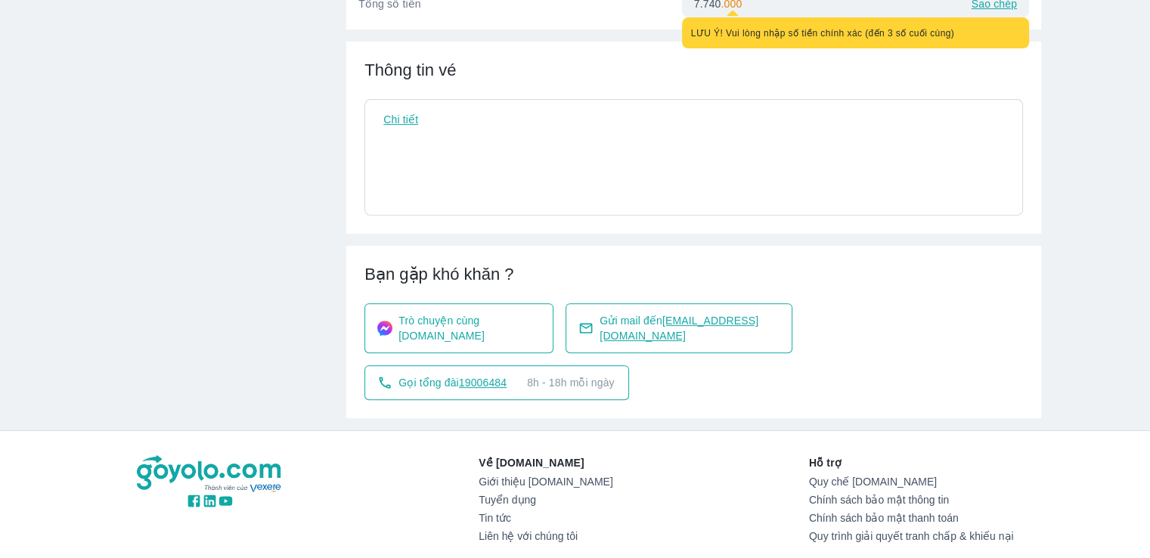
click at [893, 94] on div "Thông tin vé Chi tiết" at bounding box center [693, 138] width 695 height 192
click at [983, 17] on div "7.740 . 000 LƯU Ý! Vui lòng nhập số tiền chính xác (đến 3 số cuối cùng) Sao chép" at bounding box center [855, 3] width 347 height 27
click at [987, 11] on p "Sao chép" at bounding box center [993, 3] width 45 height 15
click at [878, 83] on div "Thông tin vé Chi tiết" at bounding box center [693, 138] width 695 height 192
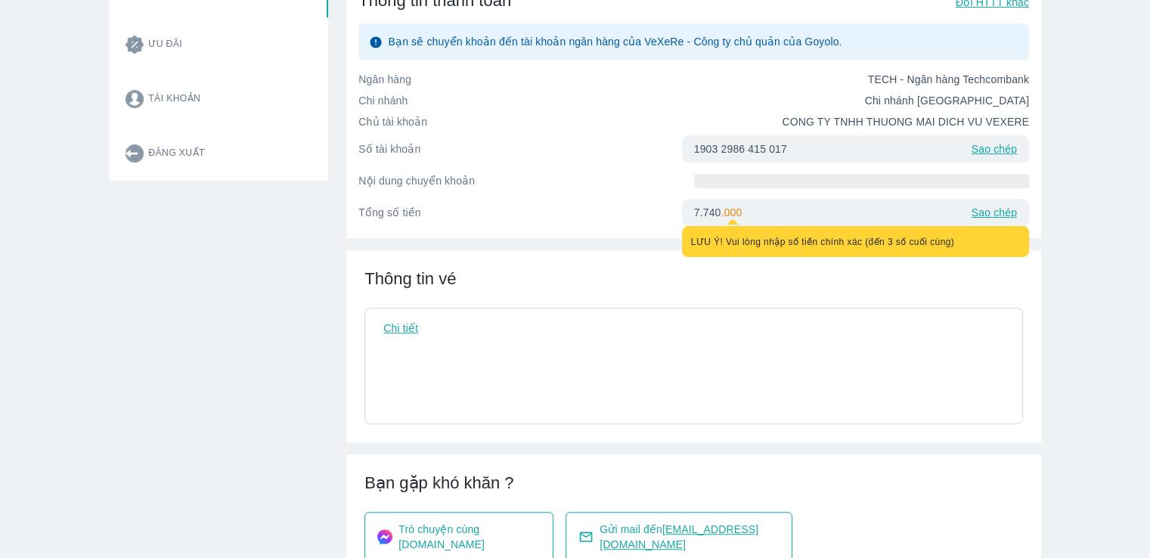
scroll to position [0, 0]
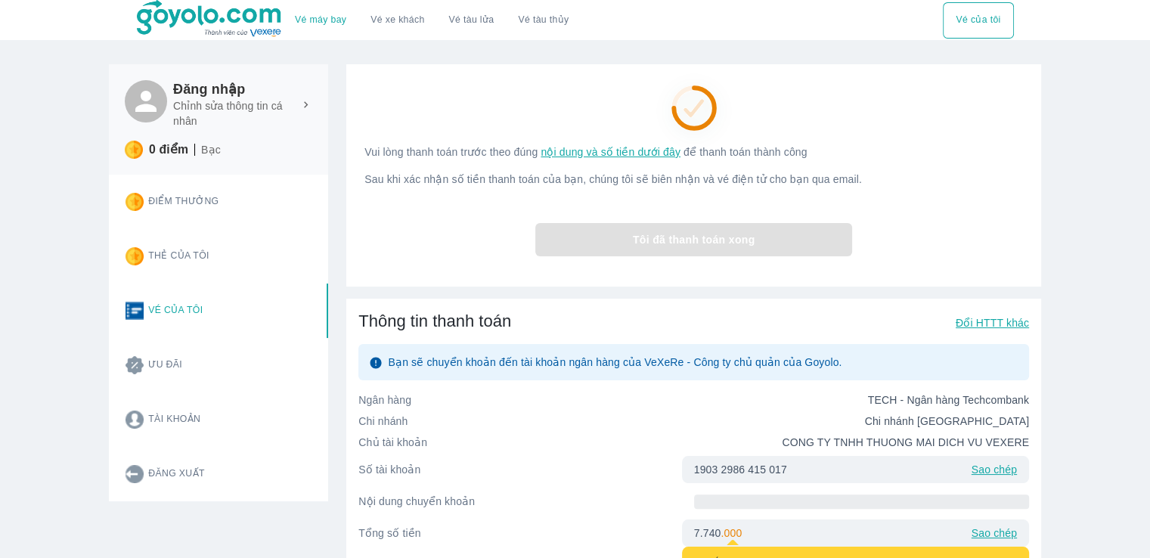
click at [701, 261] on div "Tôi đã thanh toán xong" at bounding box center [693, 239] width 658 height 57
click at [701, 258] on div "Tôi đã thanh toán xong" at bounding box center [693, 239] width 658 height 57
click at [701, 255] on div "Tôi đã thanh toán xong" at bounding box center [693, 239] width 658 height 57
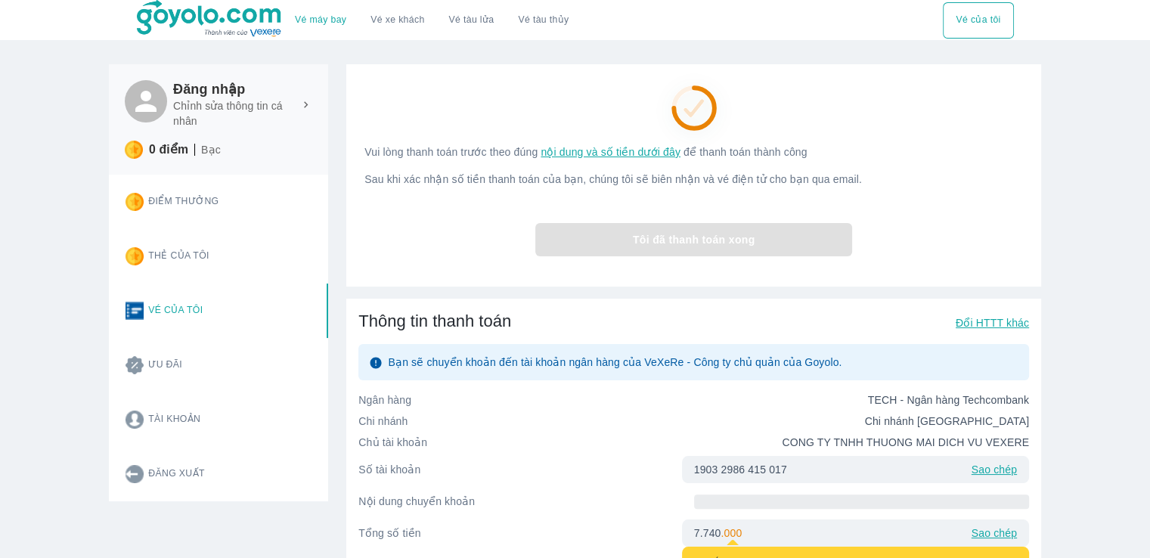
click at [1014, 227] on div "Tôi đã thanh toán xong" at bounding box center [693, 239] width 658 height 57
click at [943, 209] on div "Vui lòng thanh toán trước theo đúng nội dung và số tiền dưới đây để thanh toán …" at bounding box center [693, 175] width 695 height 222
click at [642, 156] on span "nội dung và số tiền dưới đây" at bounding box center [610, 152] width 140 height 12
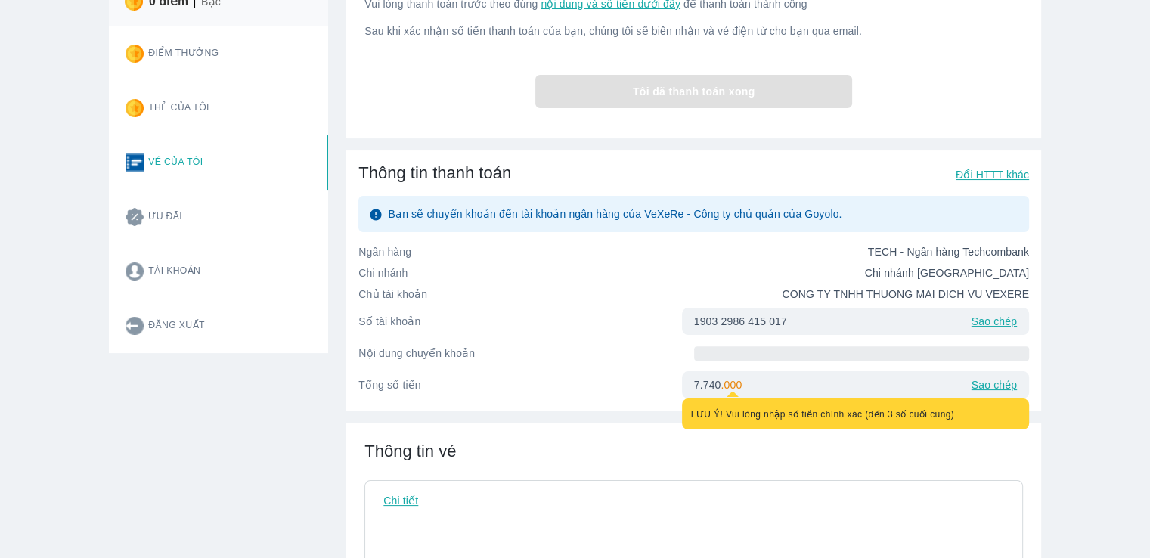
scroll to position [189, 0]
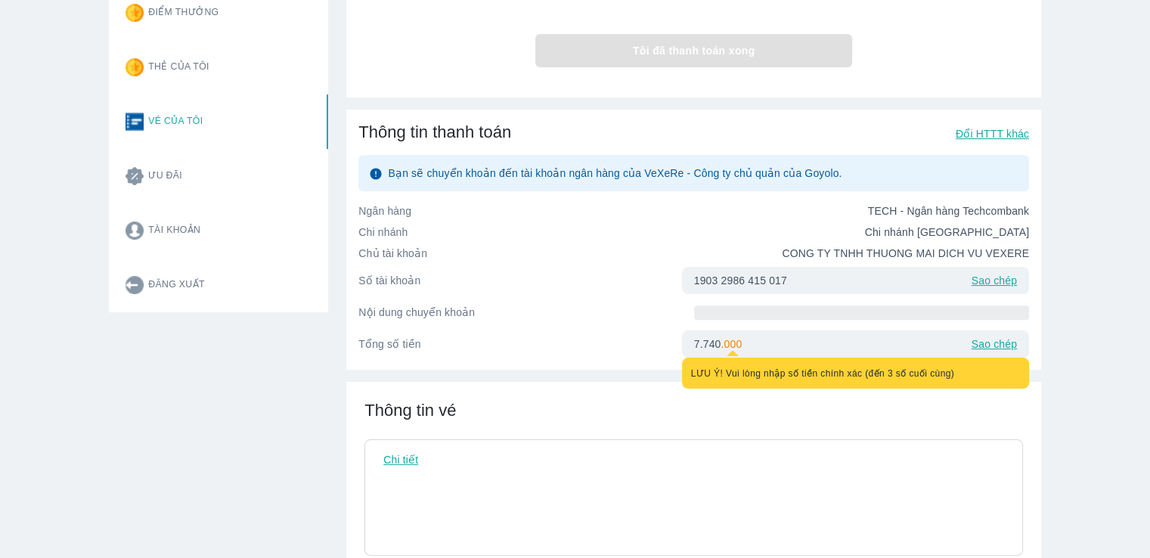
click at [797, 337] on div "7.740 . 000 LƯU Ý! Vui lòng nhập số tiền chính xác (đến 3 số cuối cùng) Sao chép" at bounding box center [855, 343] width 347 height 27
click at [800, 311] on span at bounding box center [861, 312] width 335 height 14
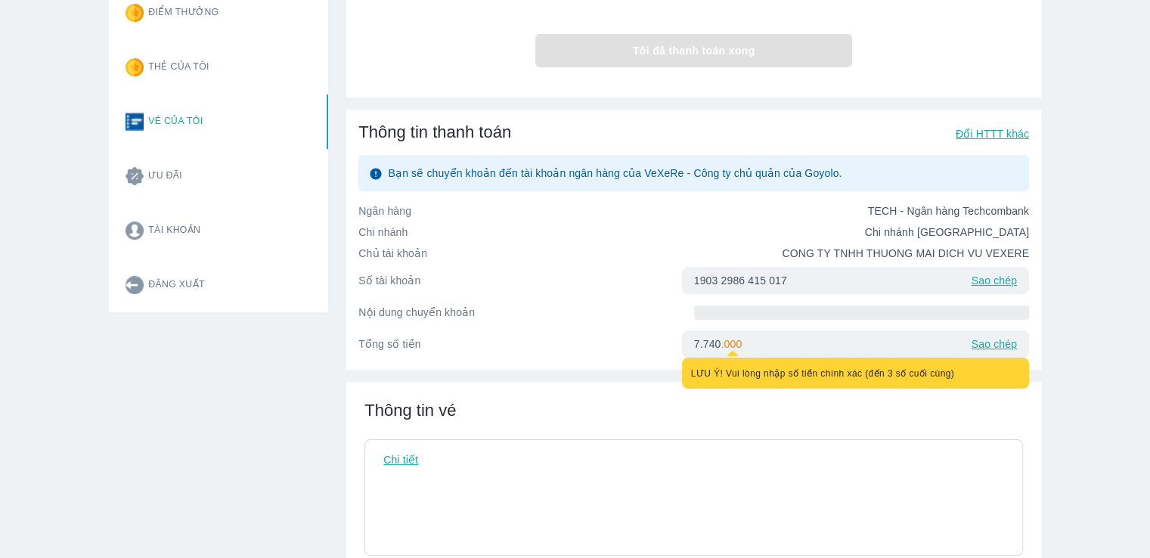
click at [800, 311] on span at bounding box center [861, 312] width 335 height 14
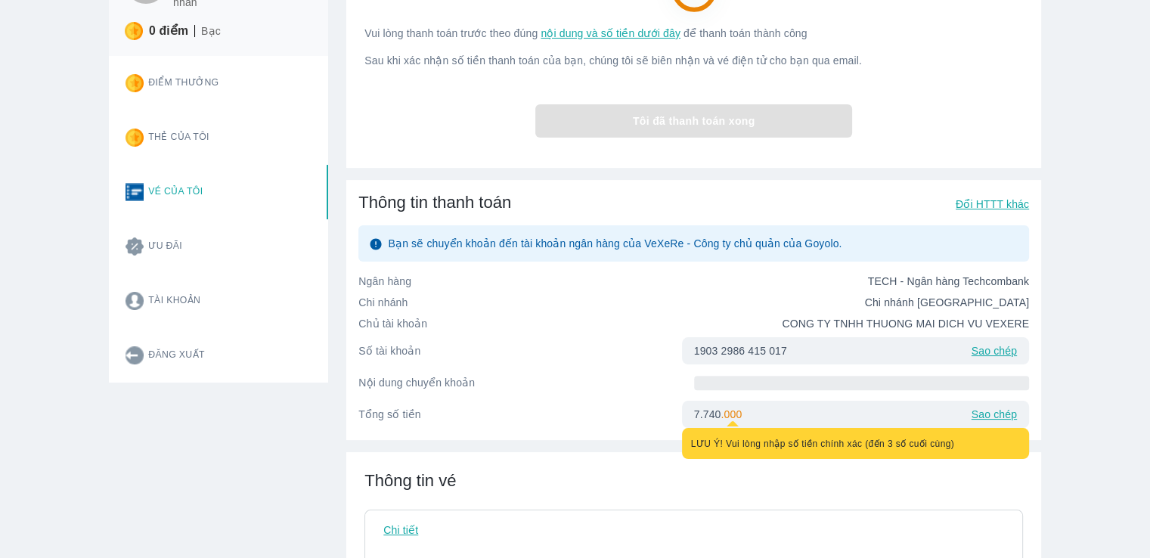
scroll to position [113, 0]
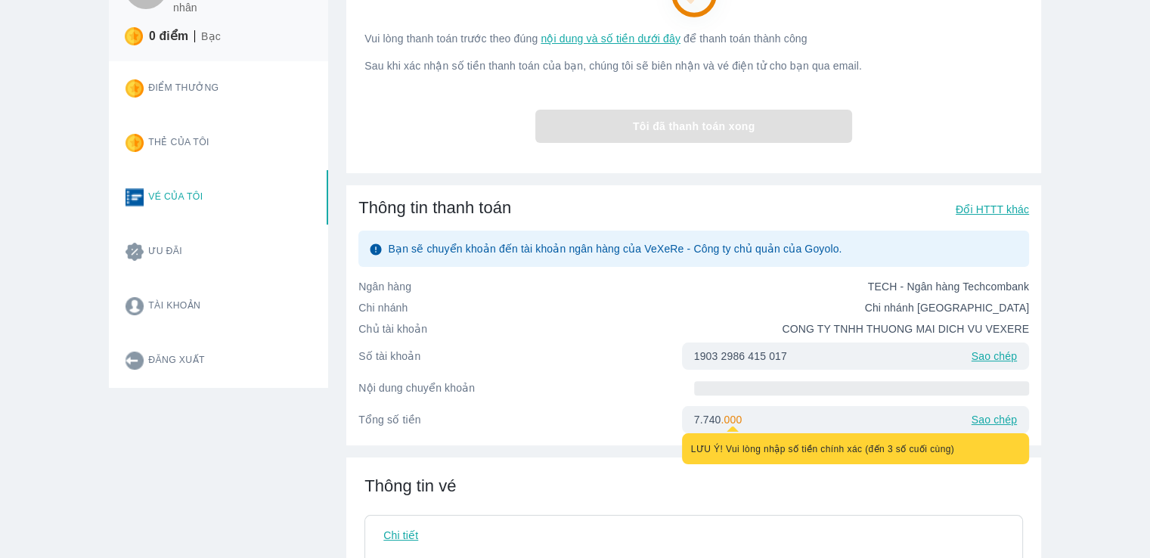
click at [1002, 209] on p "Đổi HTTT khác" at bounding box center [991, 209] width 73 height 15
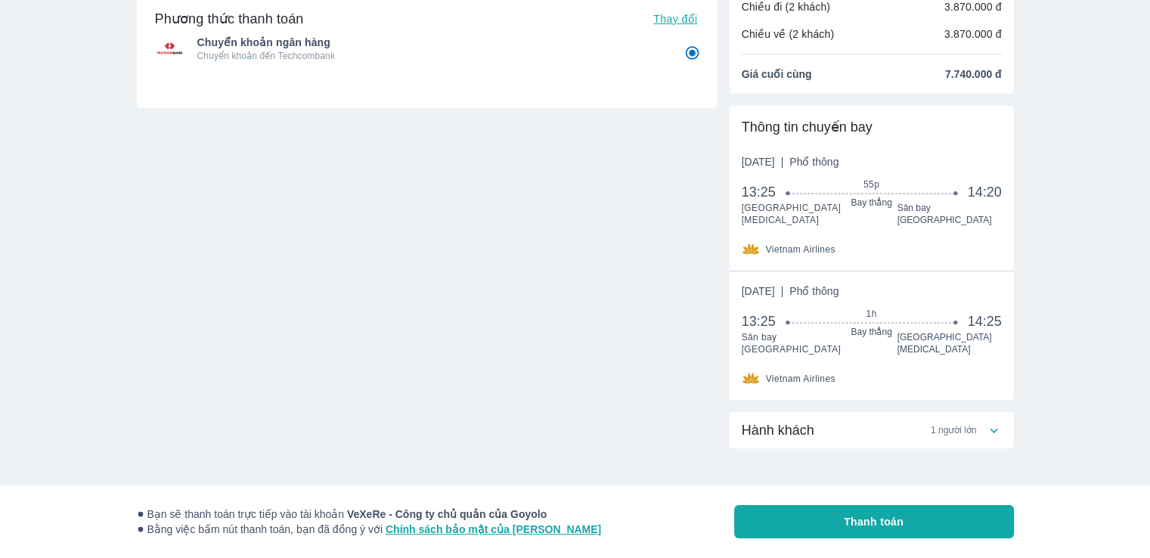
scroll to position [29, 0]
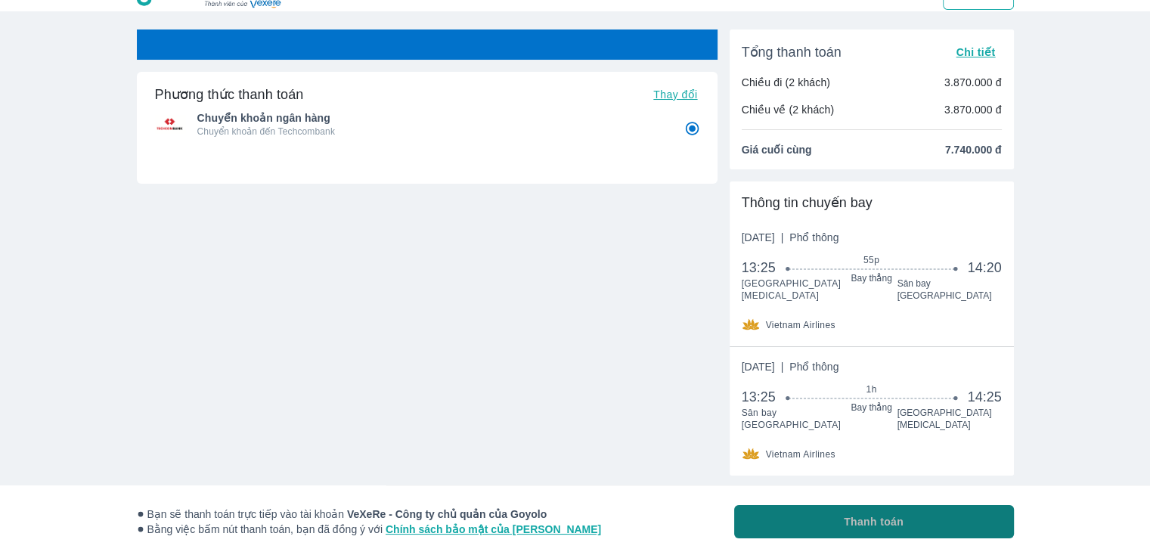
click at [862, 530] on button "Thanh toán" at bounding box center [874, 521] width 280 height 33
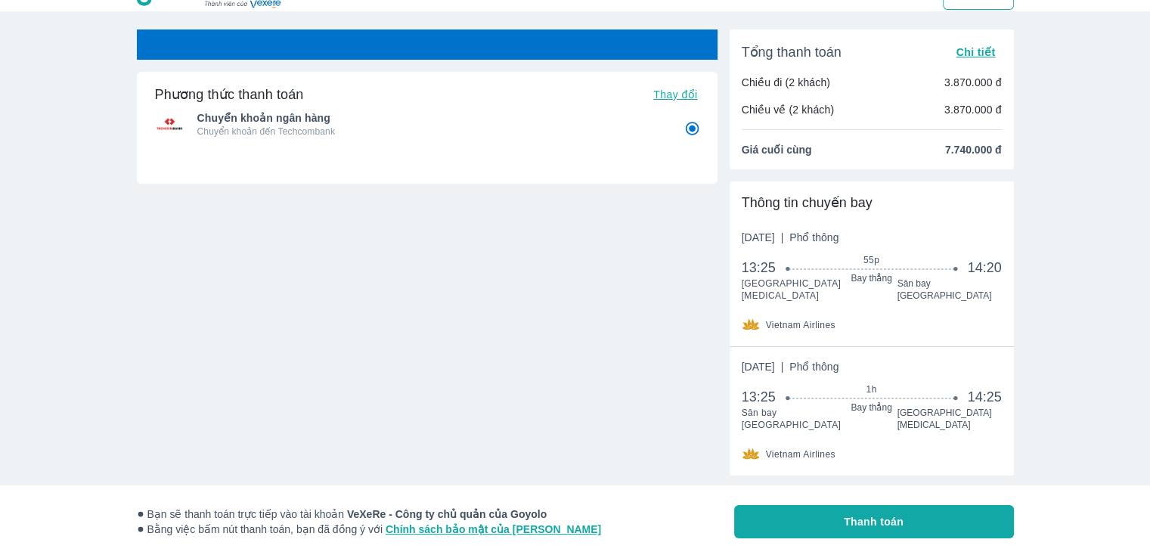
radio input "false"
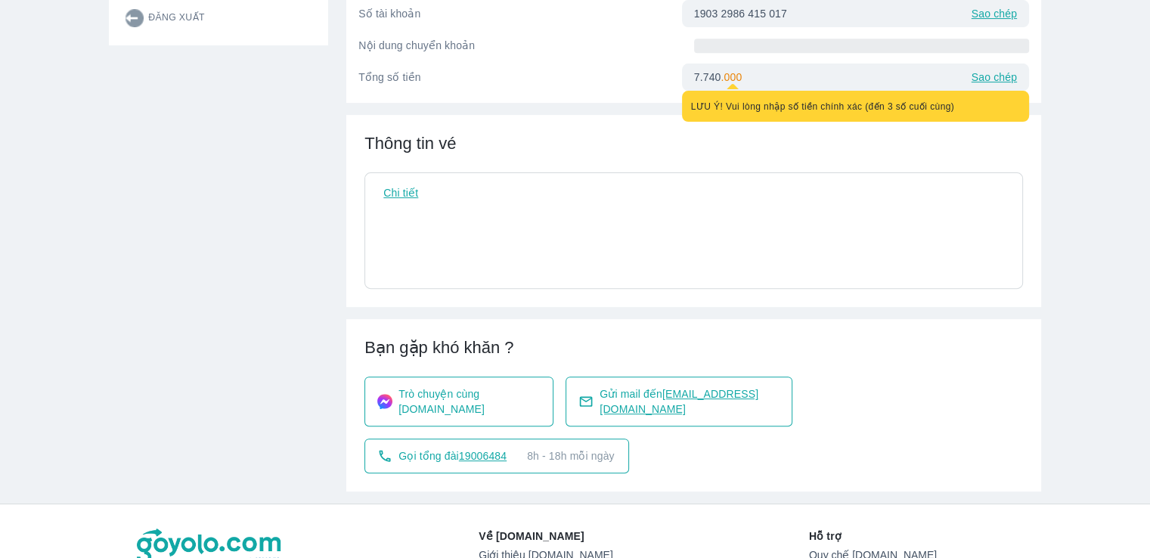
scroll to position [605, 0]
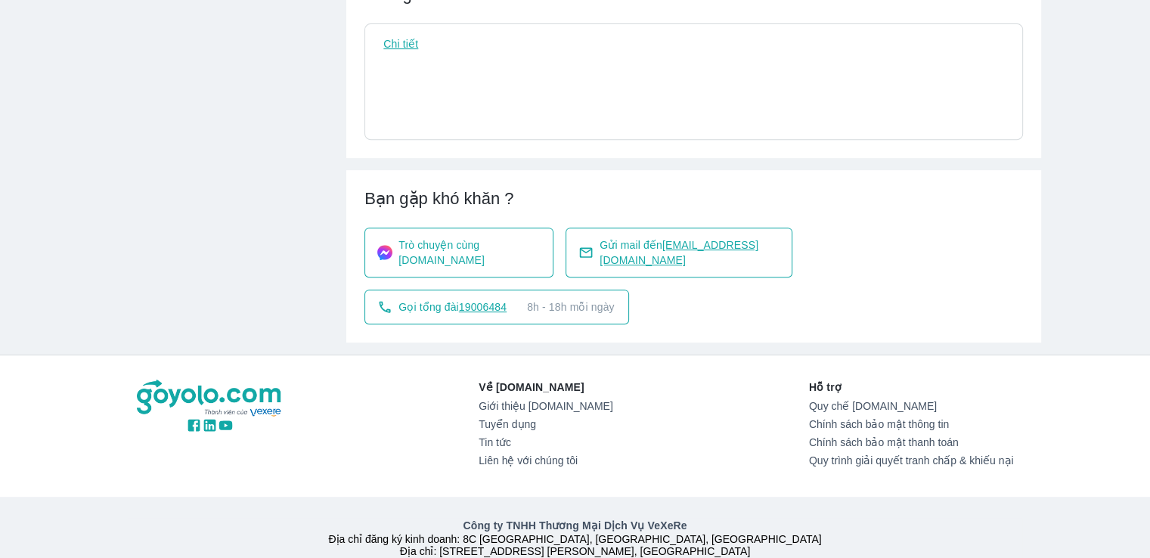
click at [439, 269] on div "Trò chuyện cùng [DOMAIN_NAME] Gửi mail đến [EMAIL_ADDRESS][DOMAIN_NAME] Gọi tổn…" at bounding box center [693, 275] width 658 height 97
click at [450, 243] on span "Trò chuyện cùng [DOMAIN_NAME]" at bounding box center [469, 252] width 142 height 30
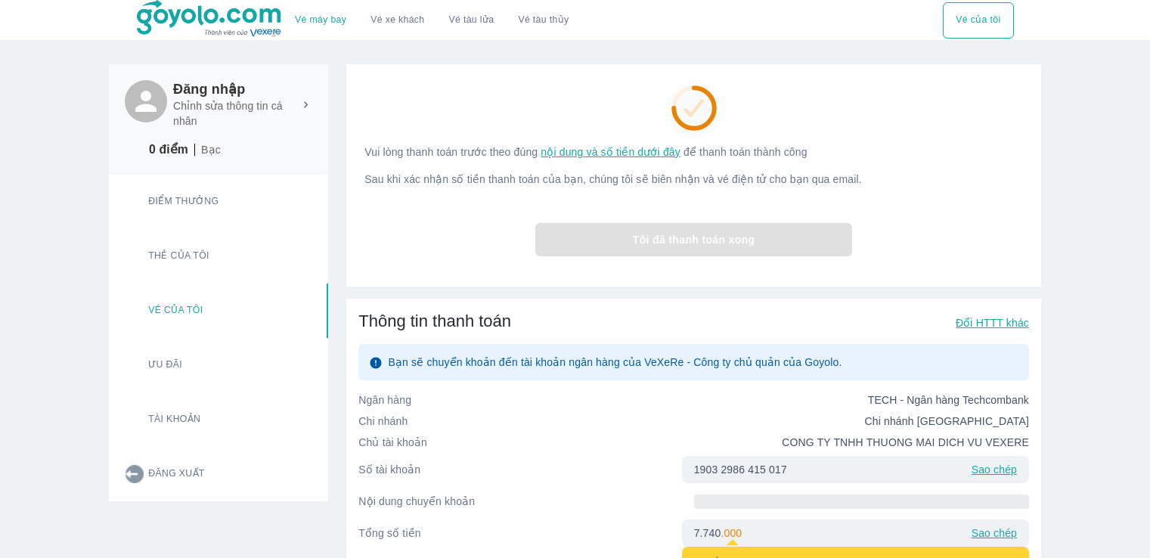
scroll to position [605, 0]
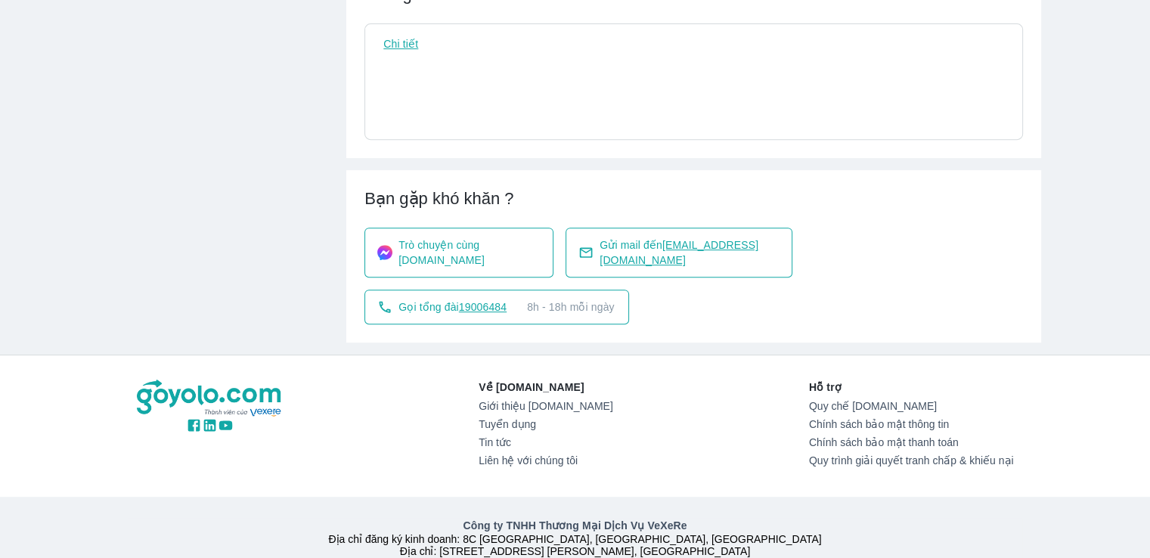
click at [647, 249] on span "Gửi mail đến [EMAIL_ADDRESS][DOMAIN_NAME]" at bounding box center [689, 252] width 180 height 30
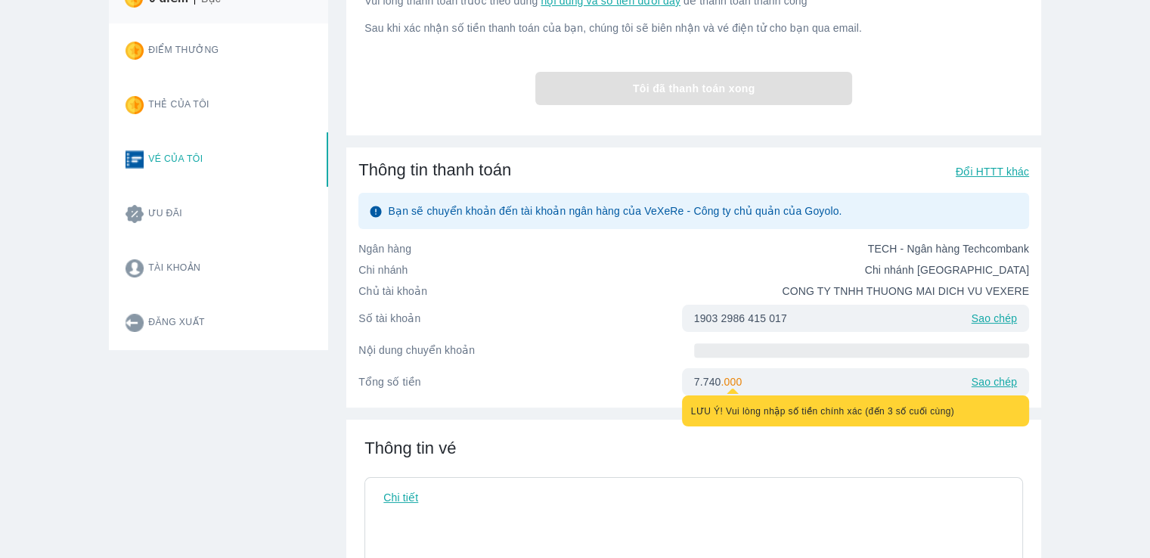
scroll to position [76, 0]
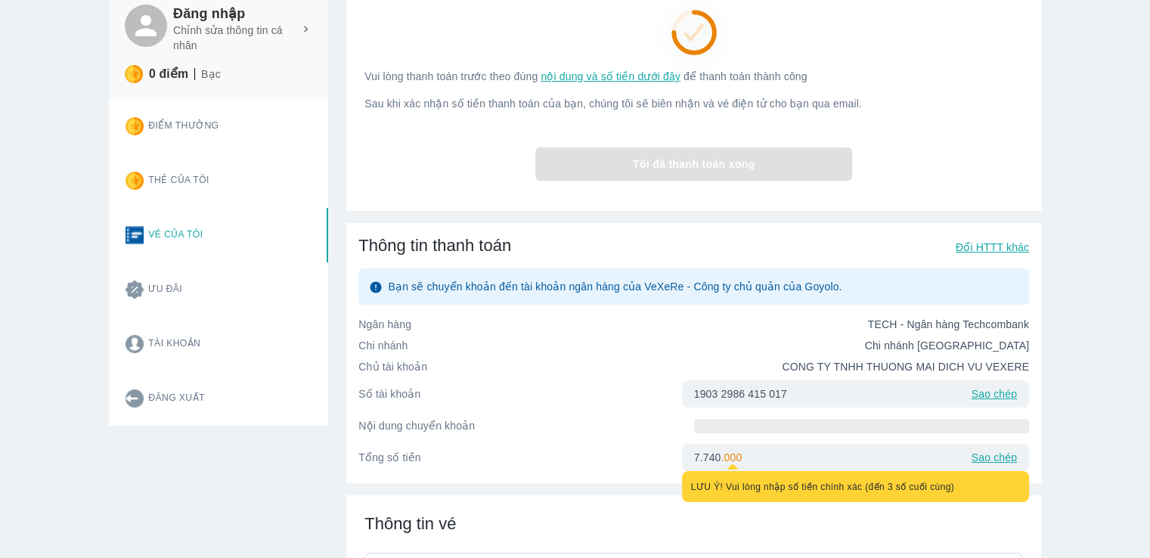
click at [712, 190] on div "Tôi đã thanh toán xong" at bounding box center [693, 163] width 658 height 57
click at [711, 164] on div "Tôi đã thanh toán xong" at bounding box center [693, 163] width 658 height 57
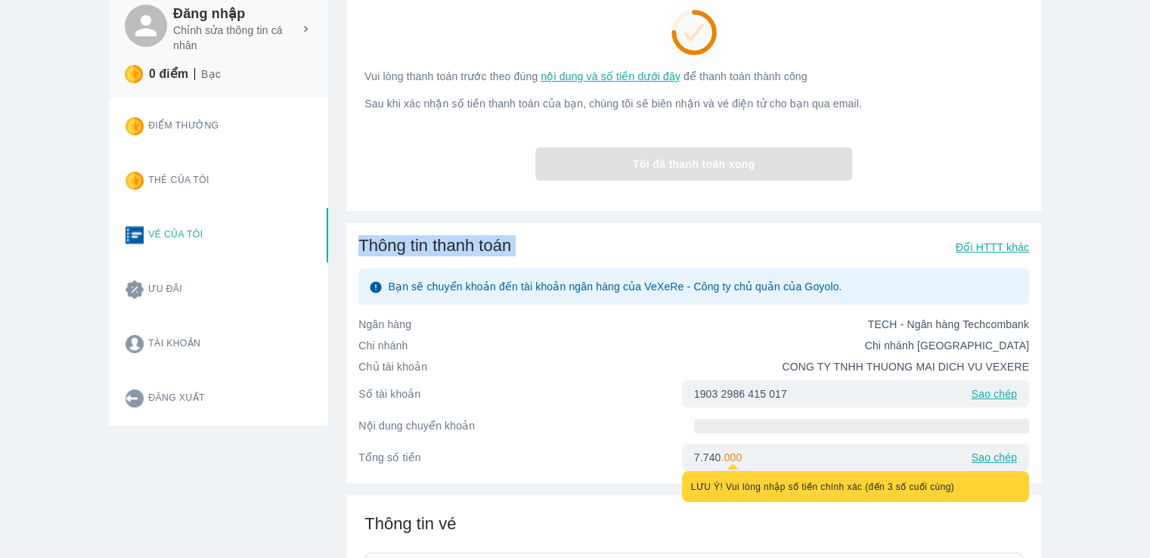
click at [711, 164] on div "Tôi đã thanh toán xong" at bounding box center [693, 163] width 658 height 57
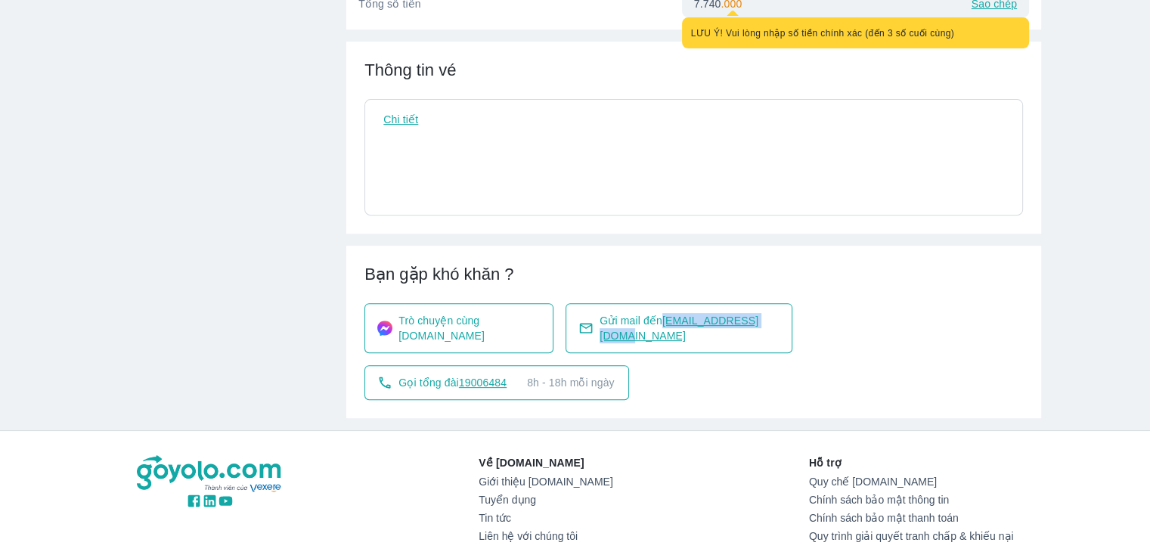
drag, startPoint x: 664, startPoint y: 324, endPoint x: 788, endPoint y: 333, distance: 123.5
click at [788, 333] on div "Gửi mail đến [EMAIL_ADDRESS][DOMAIN_NAME]" at bounding box center [678, 328] width 227 height 50
